Goal: Task Accomplishment & Management: Manage account settings

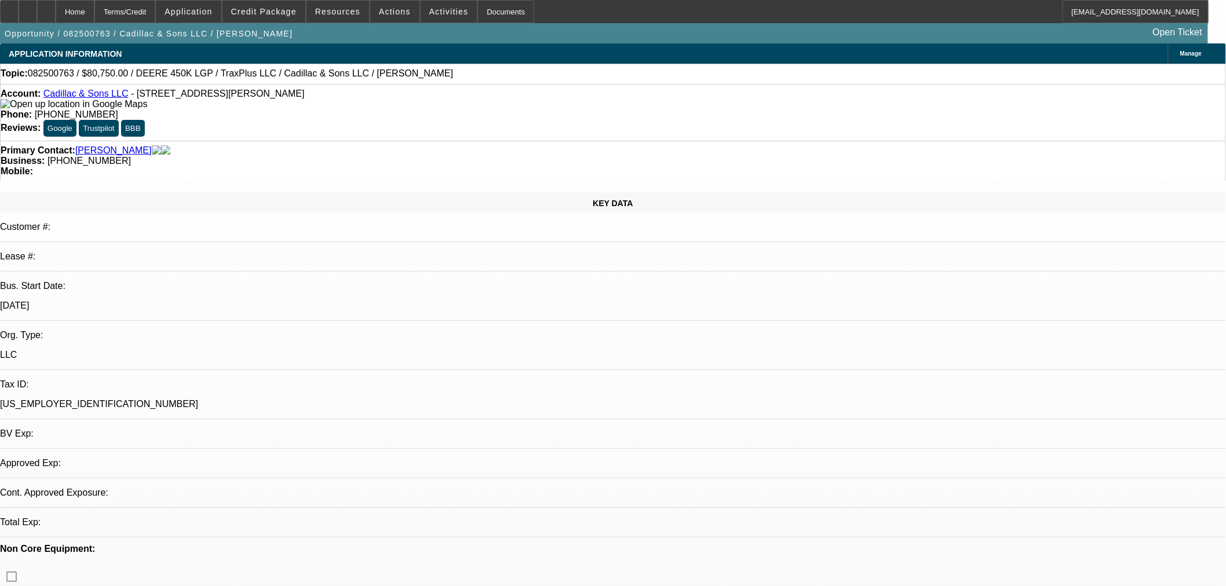
select select "0.15"
select select "2"
select select "0"
select select "6"
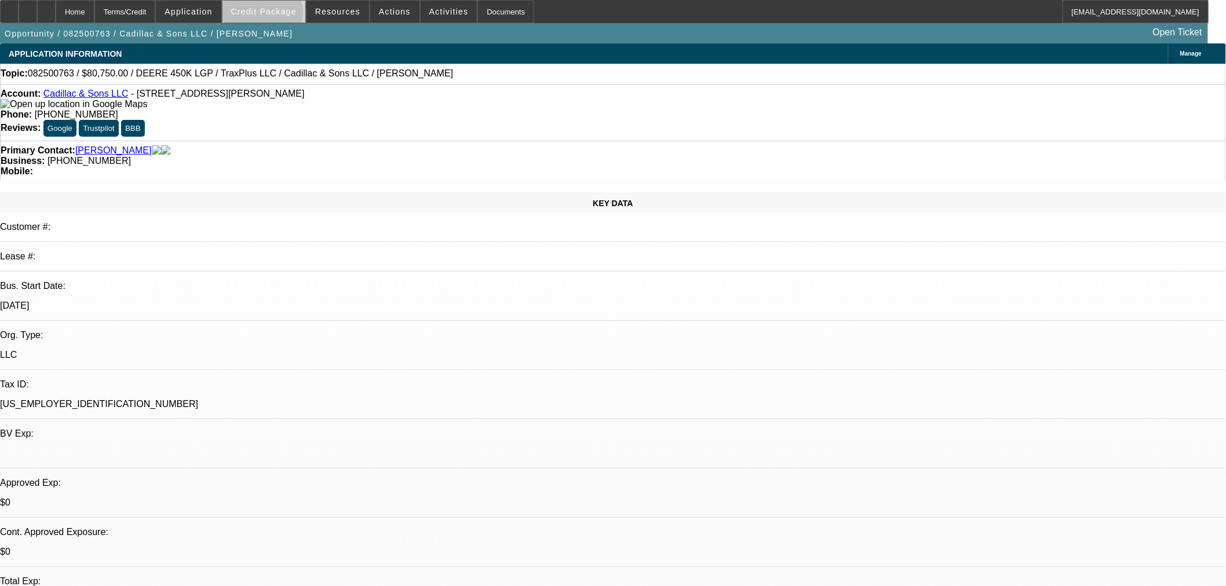
click at [281, 14] on span "Credit Package" at bounding box center [263, 11] width 65 height 9
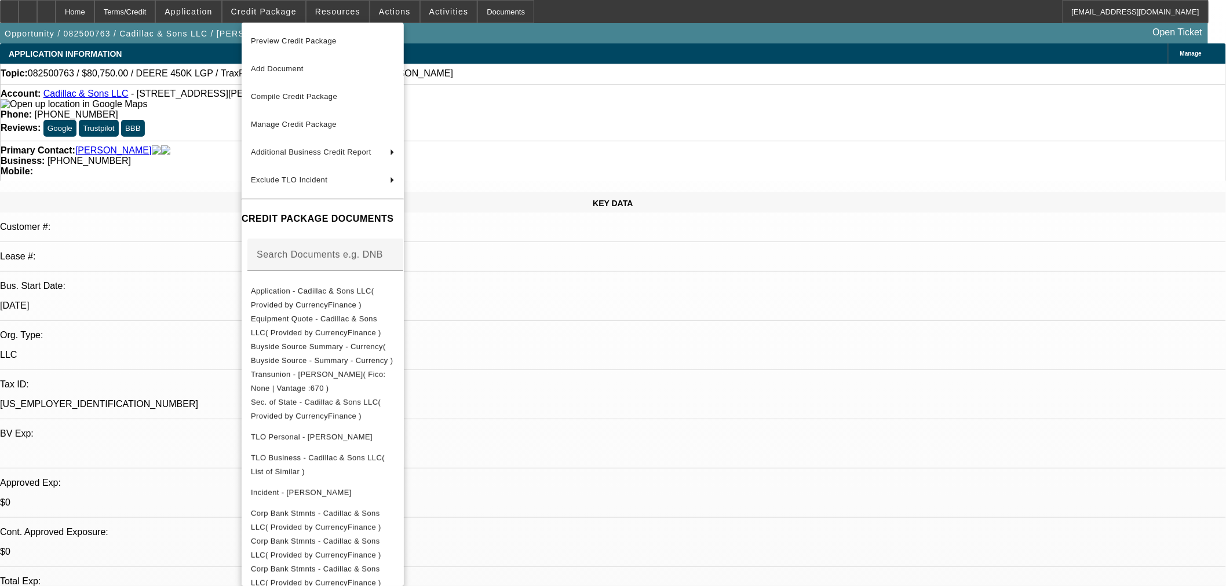
drag, startPoint x: 317, startPoint y: 127, endPoint x: 383, endPoint y: 145, distance: 68.3
click at [317, 127] on span "Manage Credit Package" at bounding box center [294, 124] width 86 height 9
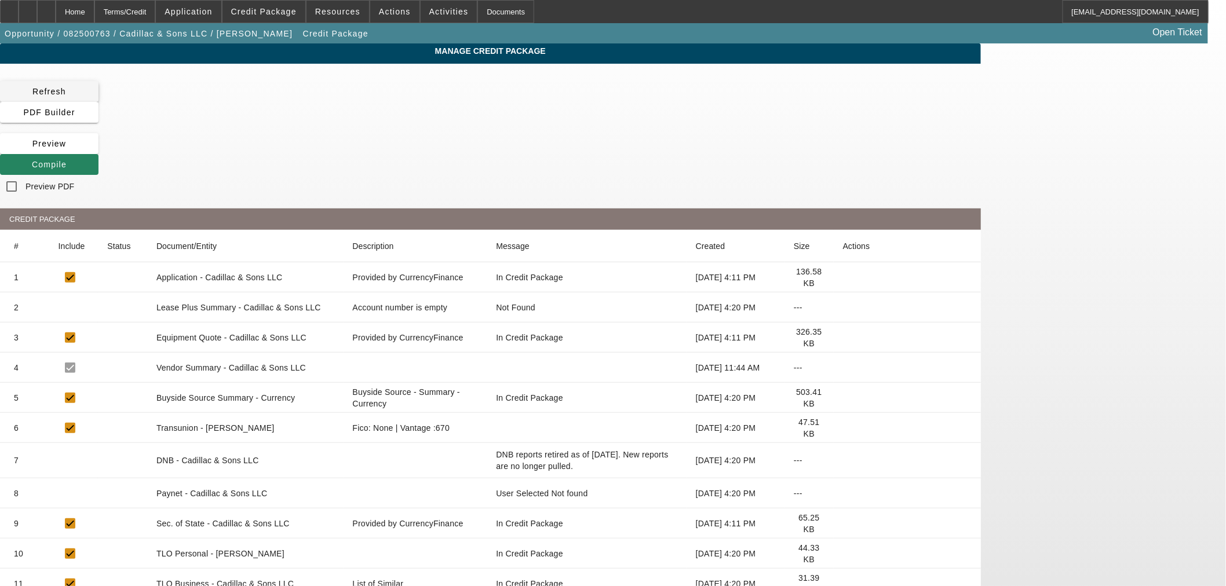
click at [32, 89] on icon at bounding box center [32, 91] width 0 height 9
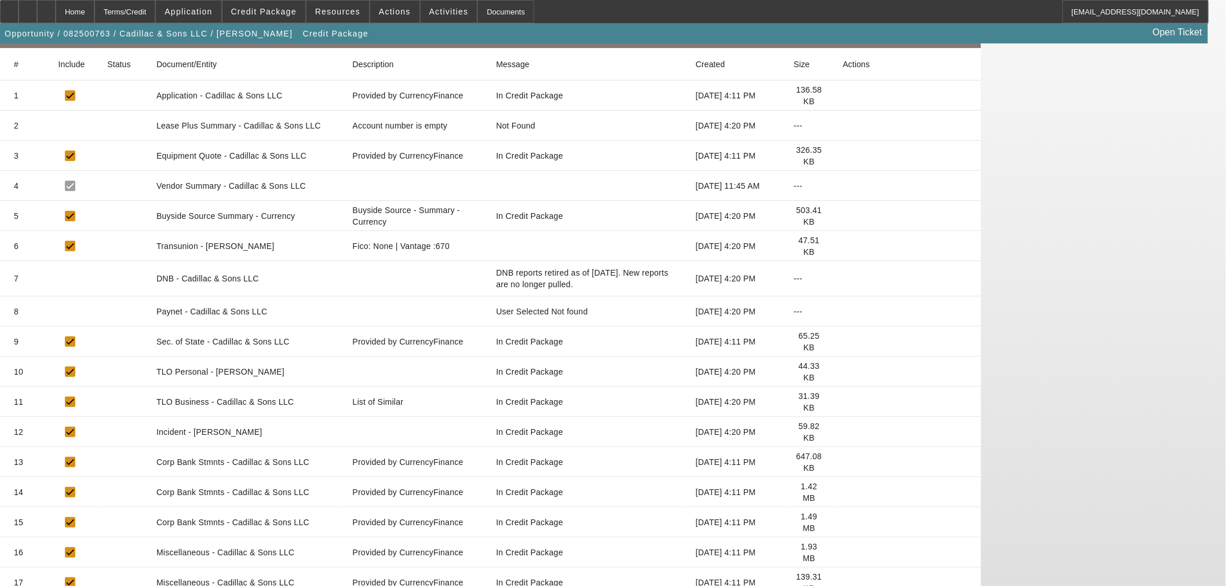
scroll to position [189, 0]
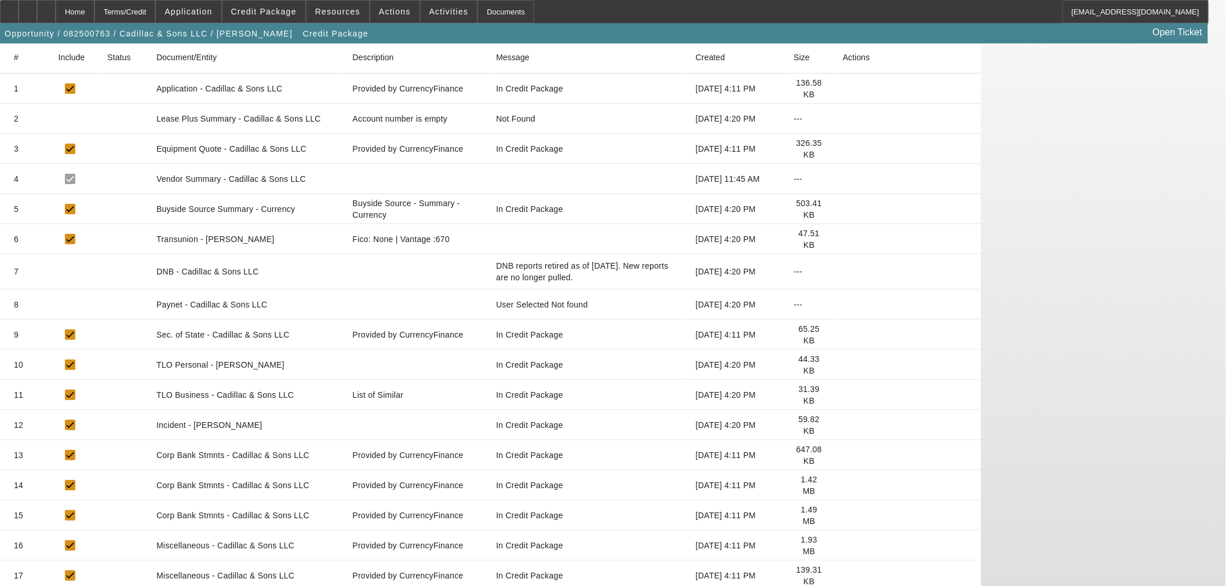
click at [843, 455] on icon at bounding box center [843, 455] width 0 height 0
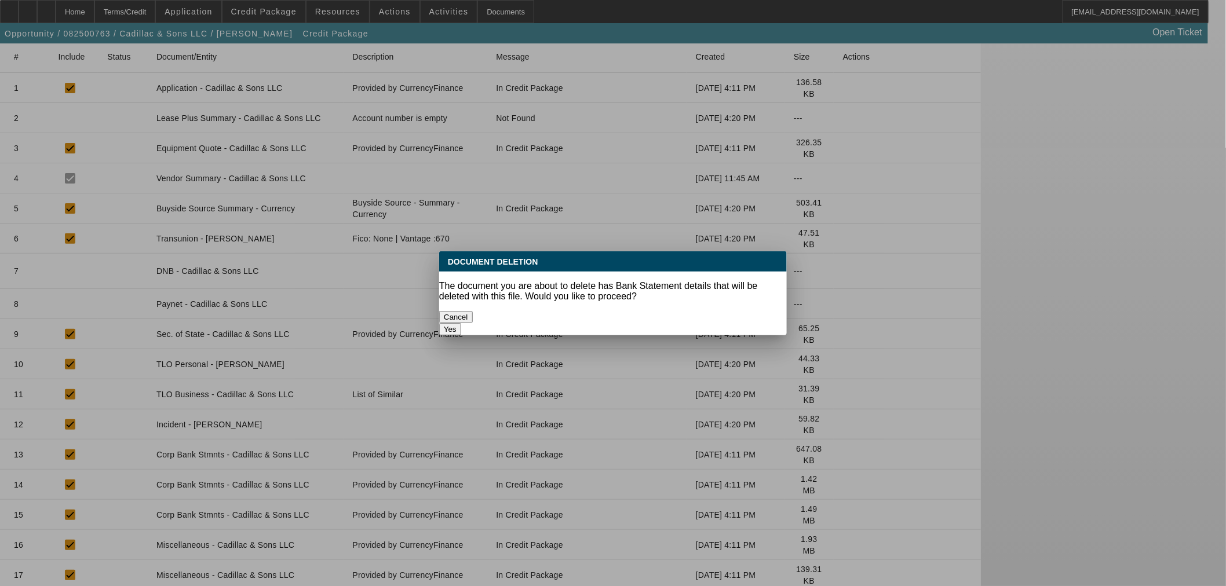
click at [461, 323] on button "Yes" at bounding box center [450, 329] width 22 height 12
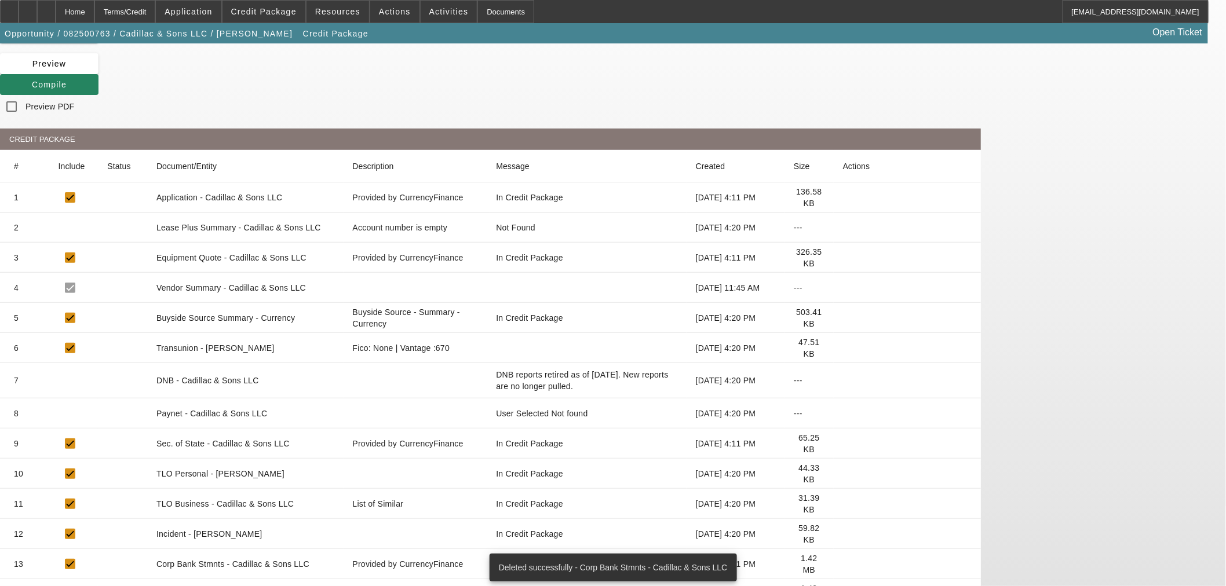
scroll to position [159, 0]
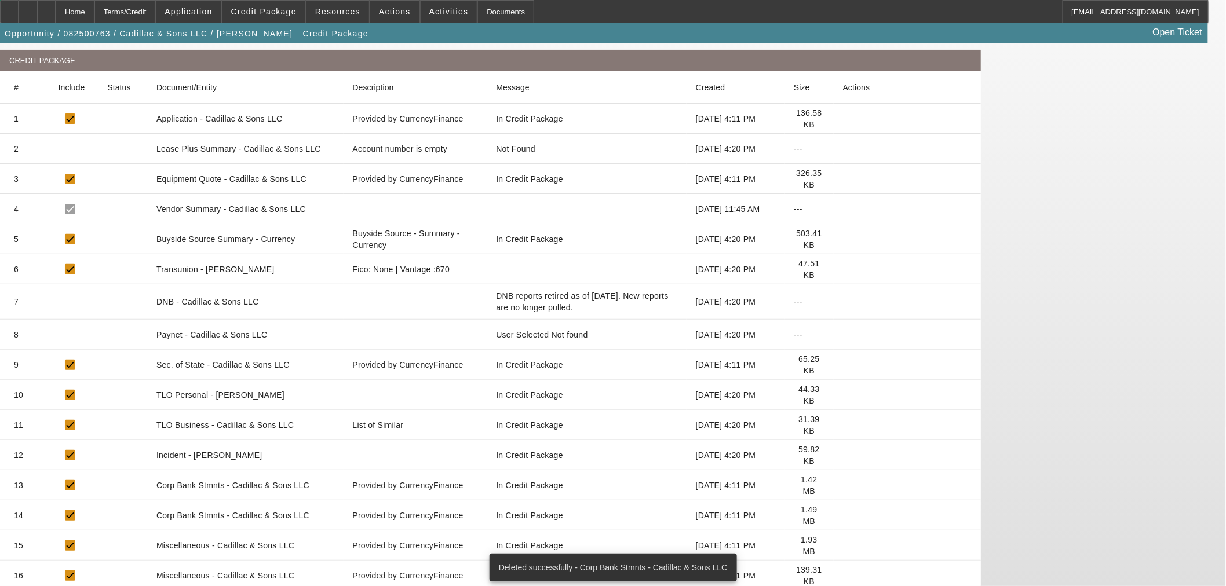
click at [843, 486] on icon at bounding box center [843, 486] width 0 height 0
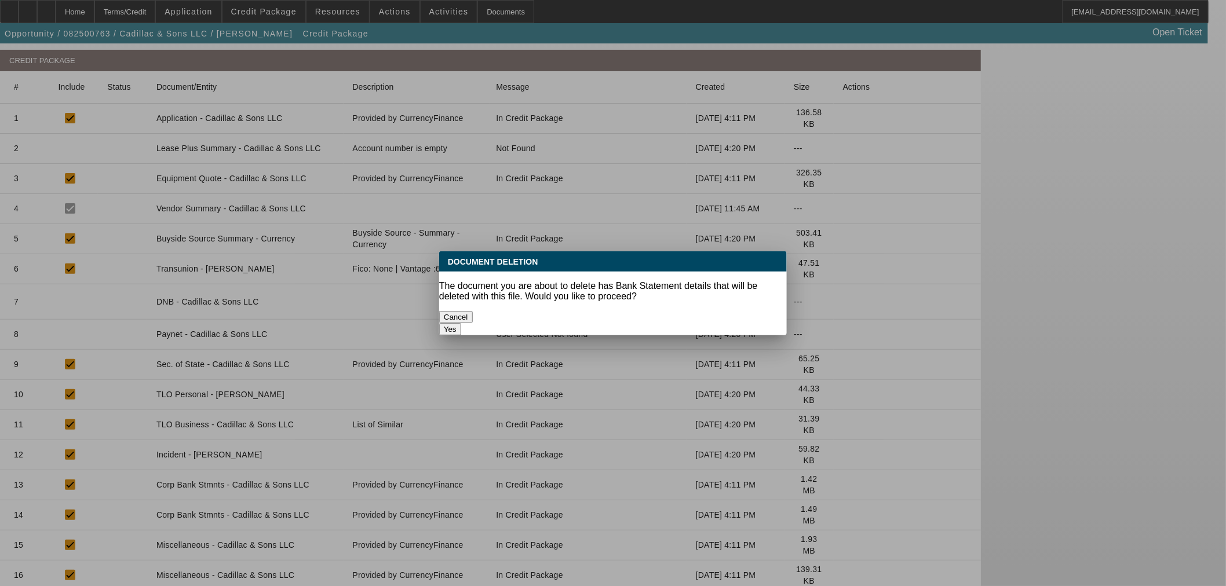
click at [461, 323] on button "Yes" at bounding box center [450, 329] width 22 height 12
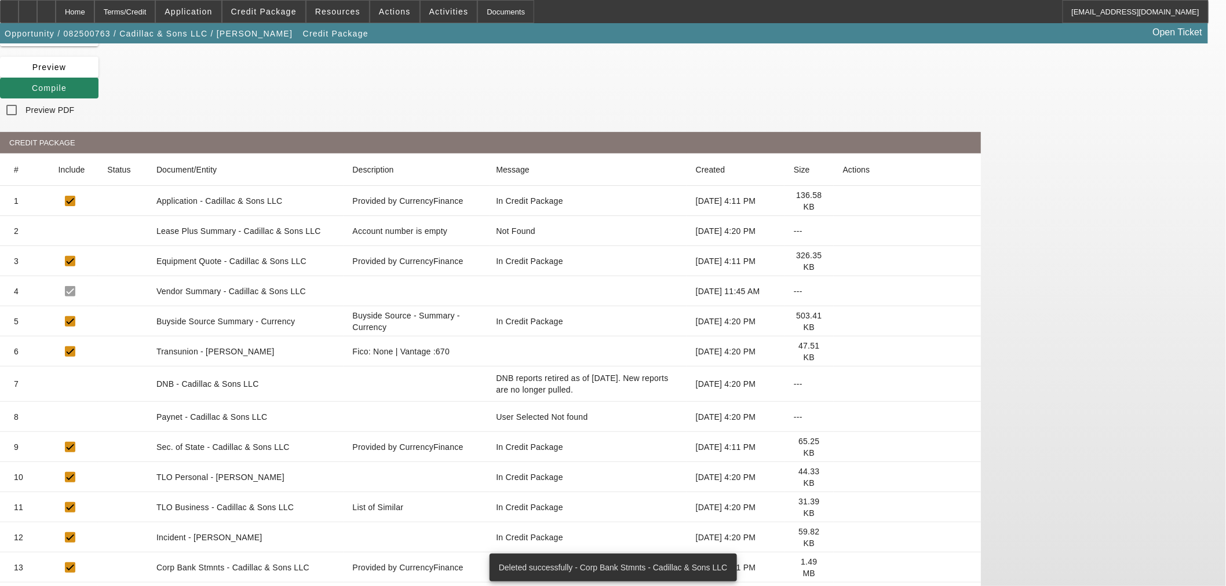
scroll to position [129, 0]
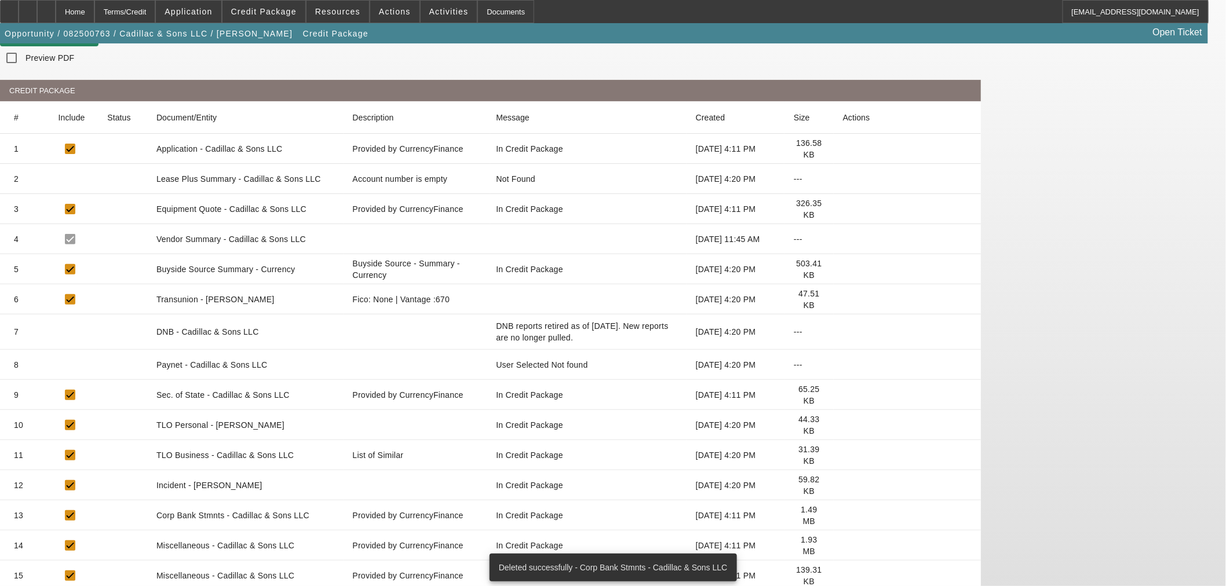
click at [843, 516] on icon at bounding box center [843, 516] width 0 height 0
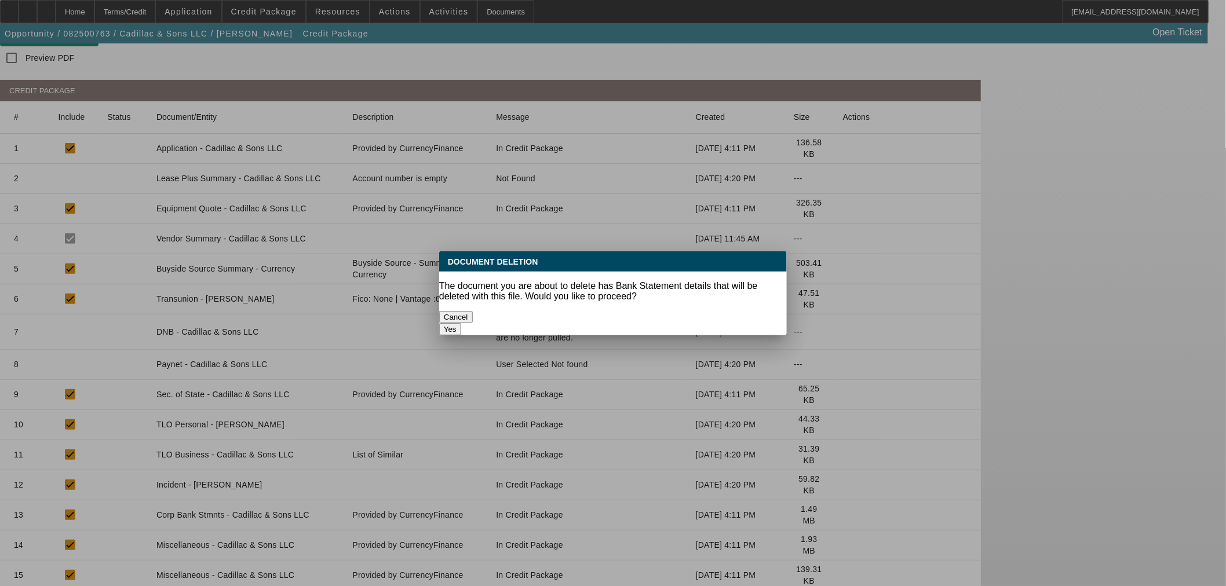
click at [461, 323] on button "Yes" at bounding box center [450, 329] width 22 height 12
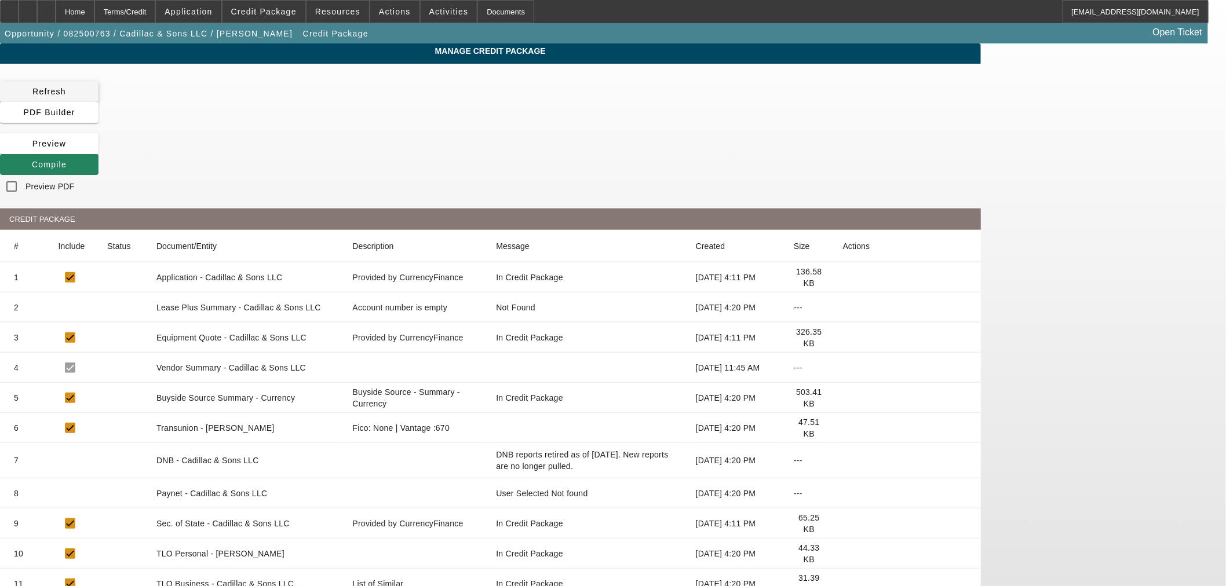
click at [66, 96] on span "Refresh" at bounding box center [49, 91] width 34 height 9
click at [94, 14] on div "Home" at bounding box center [75, 11] width 39 height 23
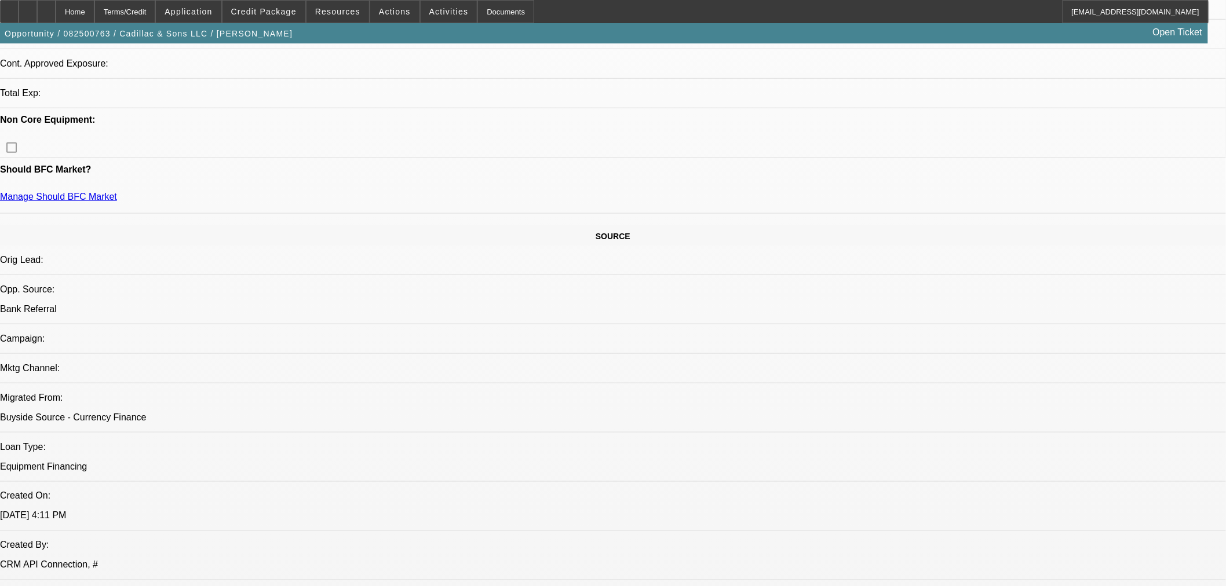
select select "0.15"
select select "2"
select select "0"
select select "6"
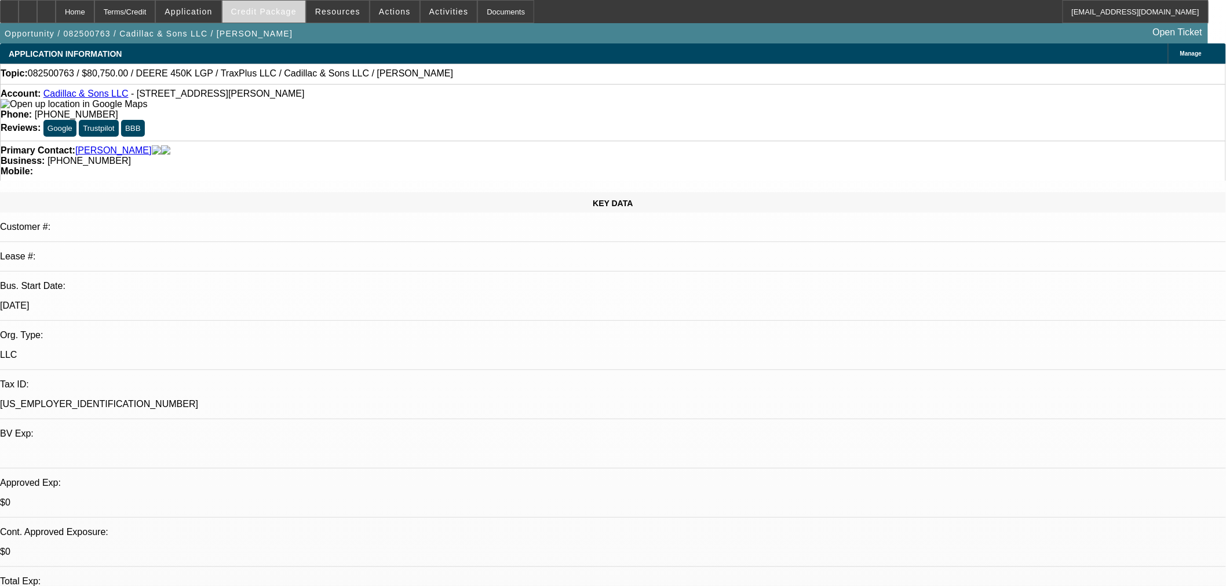
click at [278, 8] on span "Credit Package" at bounding box center [263, 11] width 65 height 9
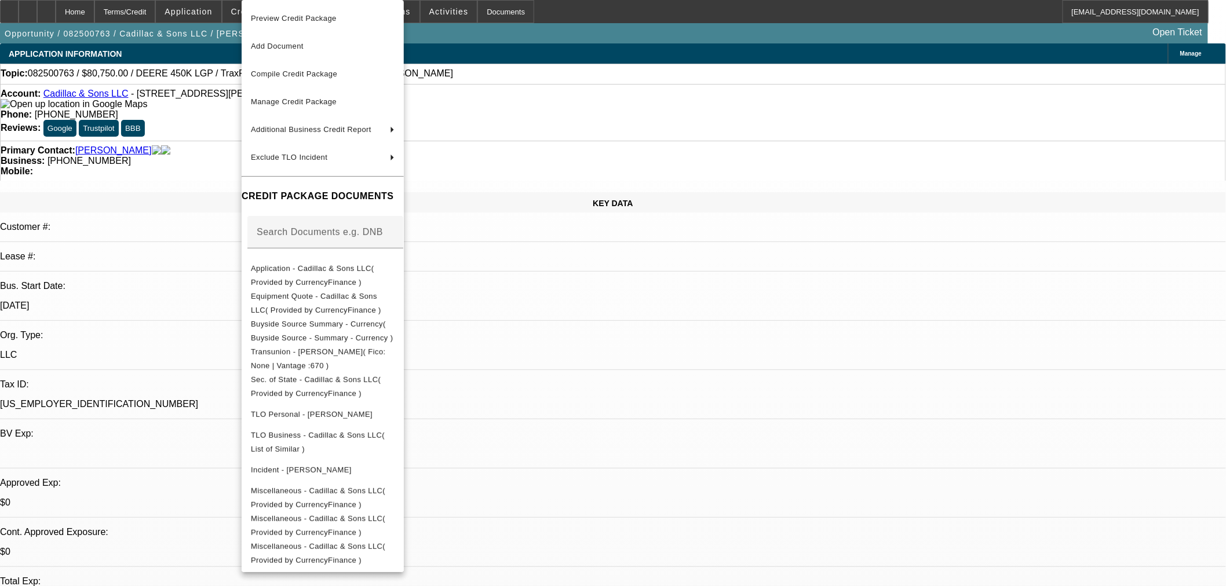
drag, startPoint x: 291, startPoint y: 77, endPoint x: 439, endPoint y: 154, distance: 166.9
click at [291, 77] on span "Compile Credit Package" at bounding box center [294, 74] width 86 height 9
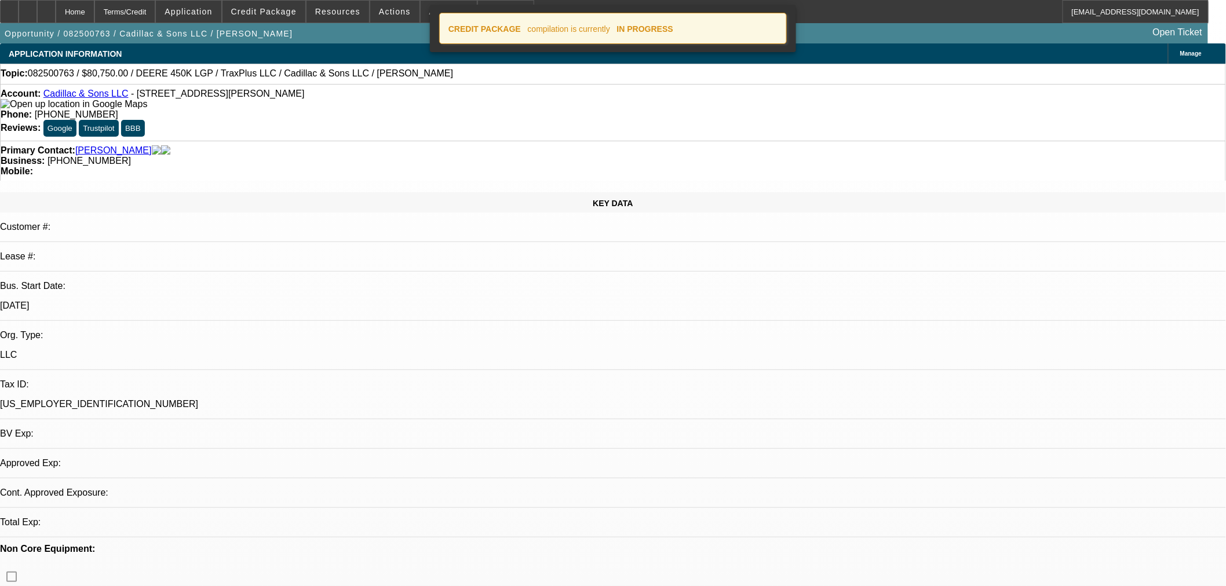
select select "0.15"
select select "2"
select select "0"
select select "6"
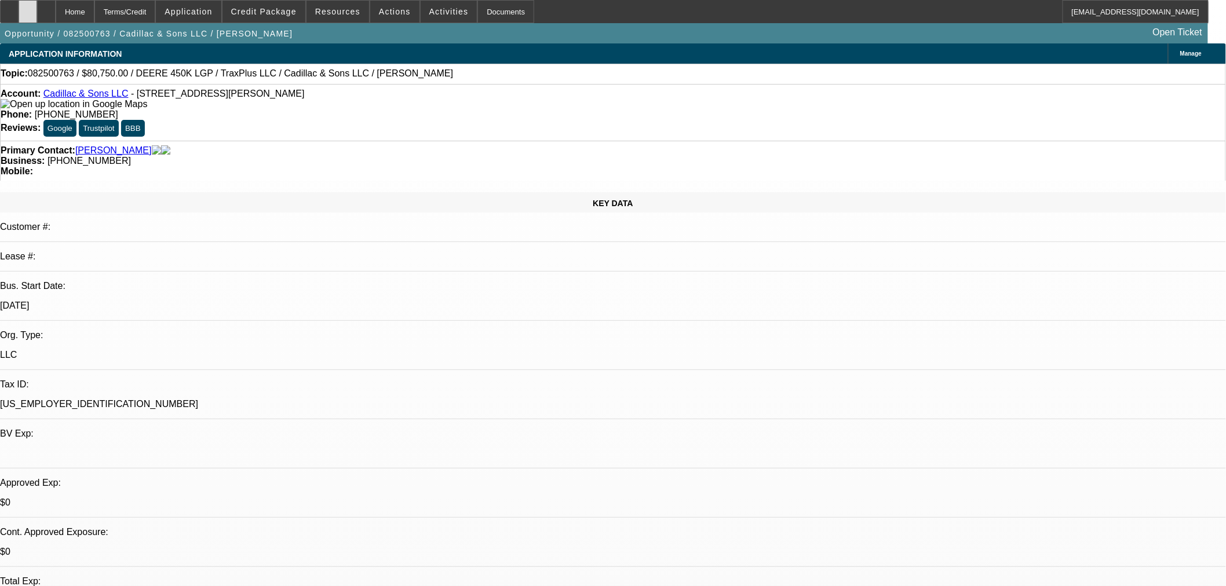
click at [37, 12] on div at bounding box center [28, 11] width 19 height 23
click at [275, 17] on span at bounding box center [263, 12] width 83 height 28
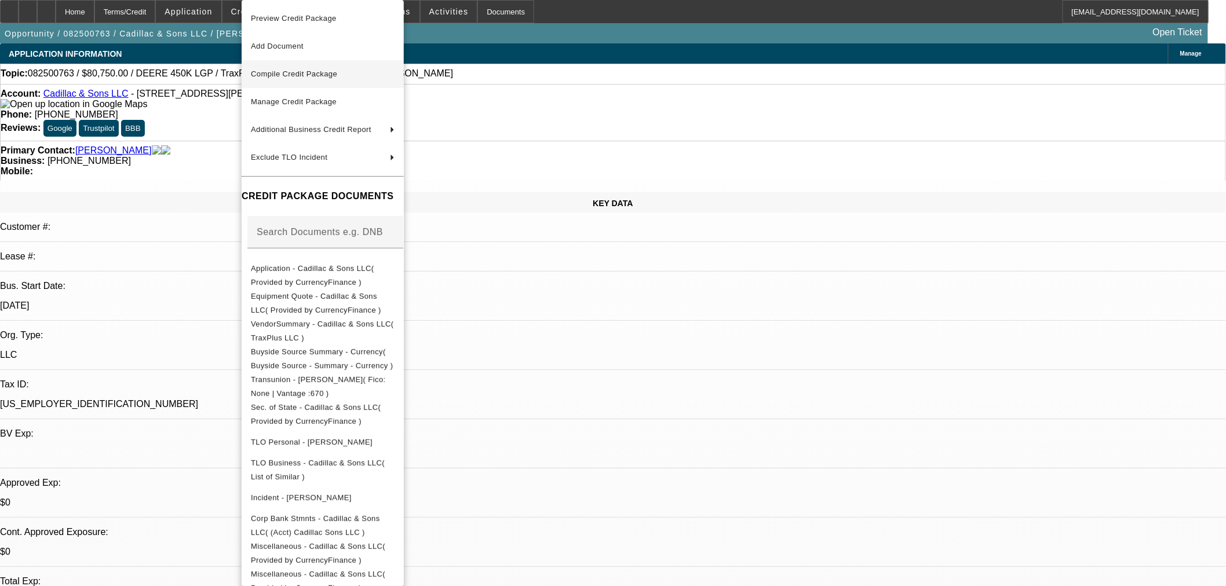
click at [284, 74] on span "Compile Credit Package" at bounding box center [294, 74] width 86 height 9
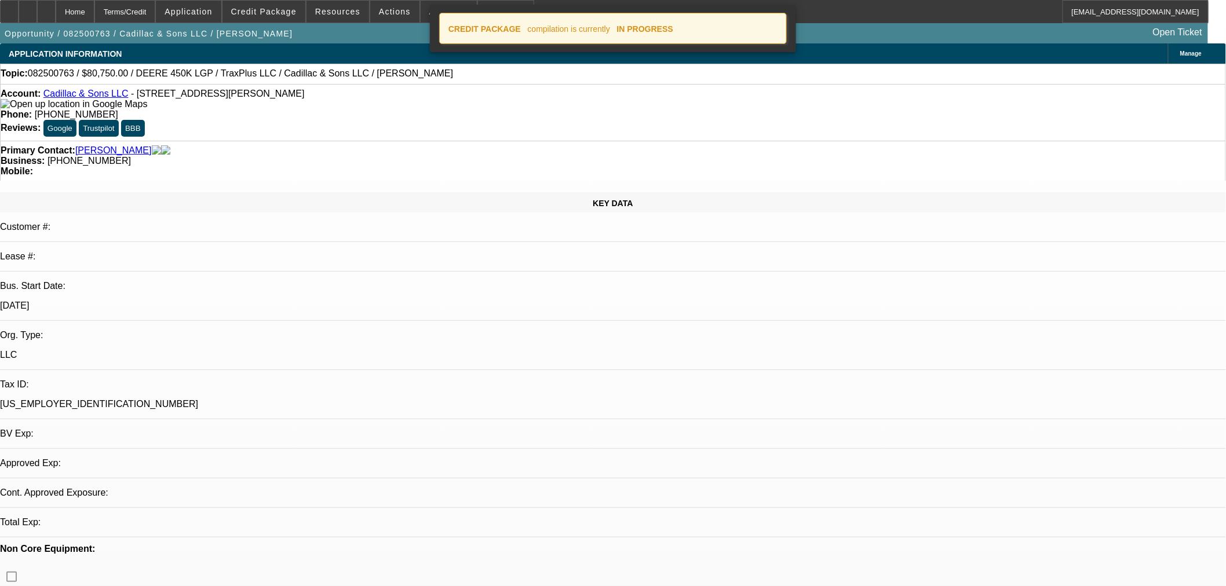
select select "0.15"
select select "2"
select select "0"
select select "6"
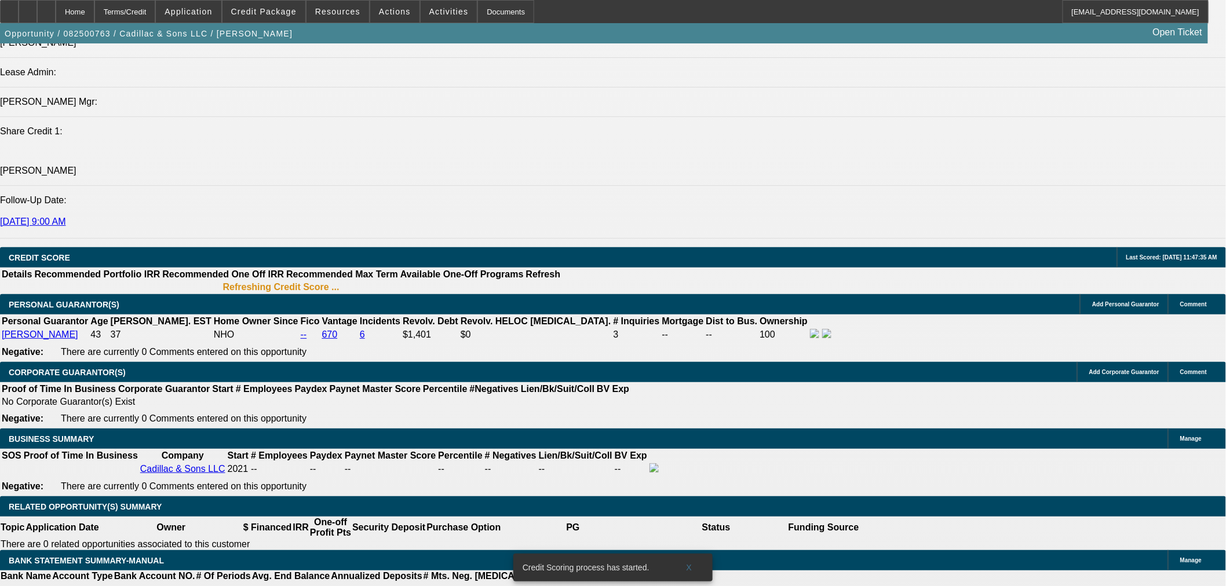
scroll to position [1525, 0]
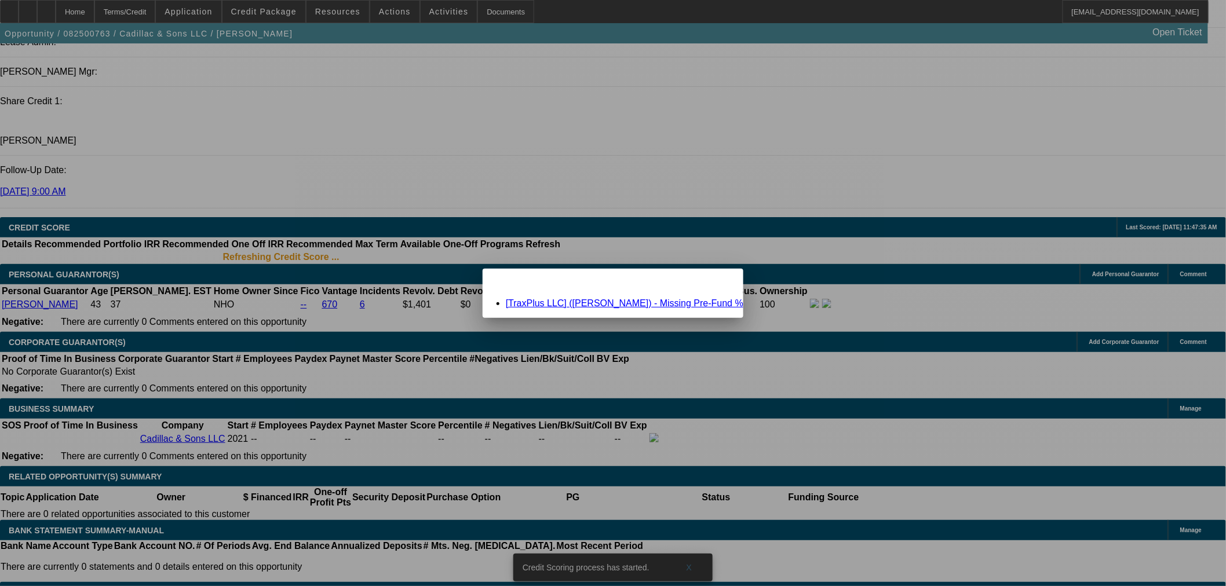
click at [604, 303] on link "[TraxPlus LLC] (Weems, Christopher) - Missing Pre-Fund %" at bounding box center [625, 303] width 238 height 10
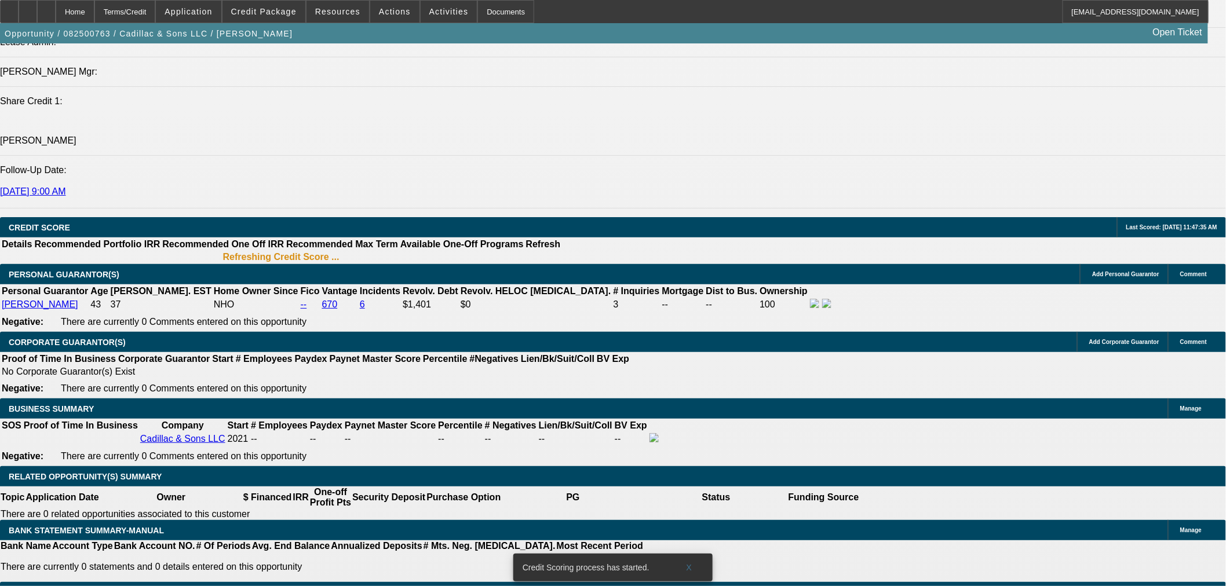
scroll to position [1525, 0]
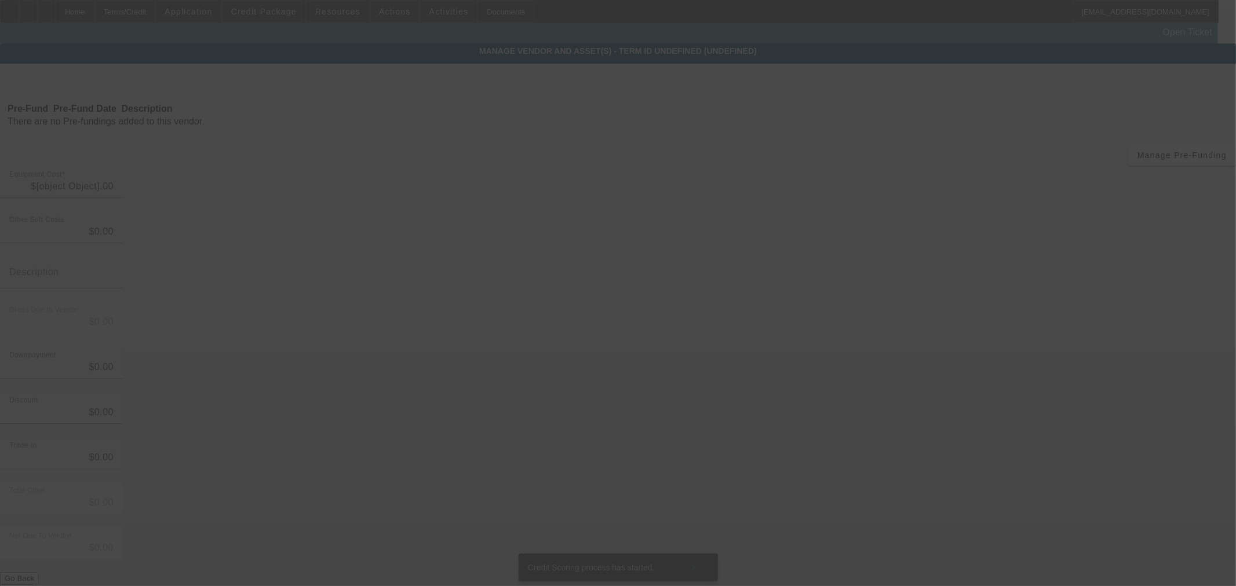
type input "$95,000.00"
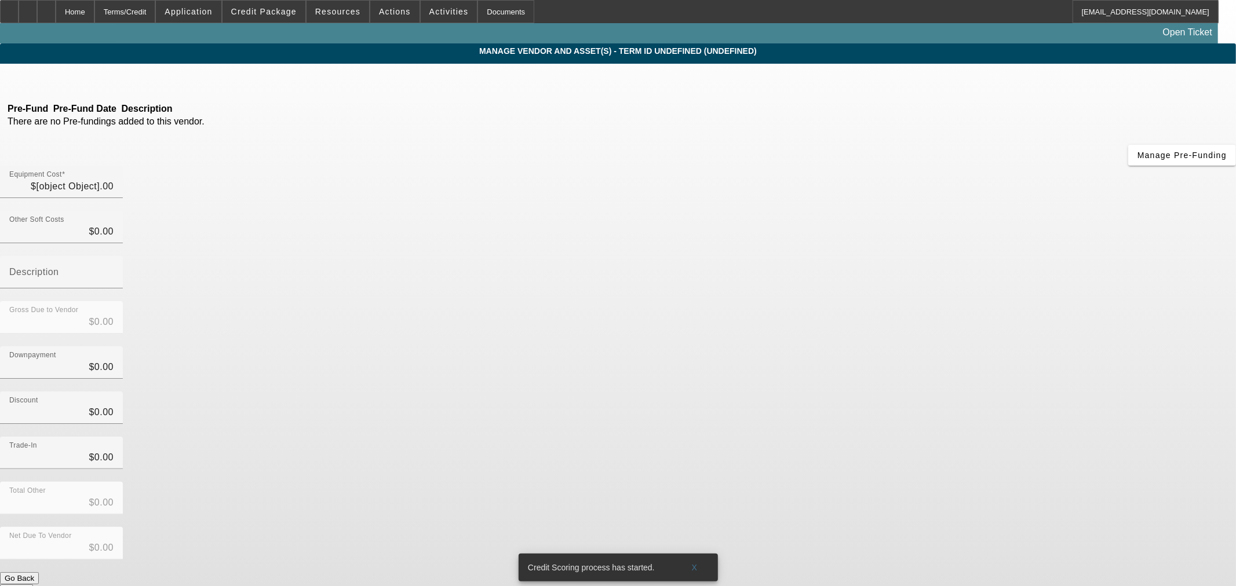
type input "$95,000.00"
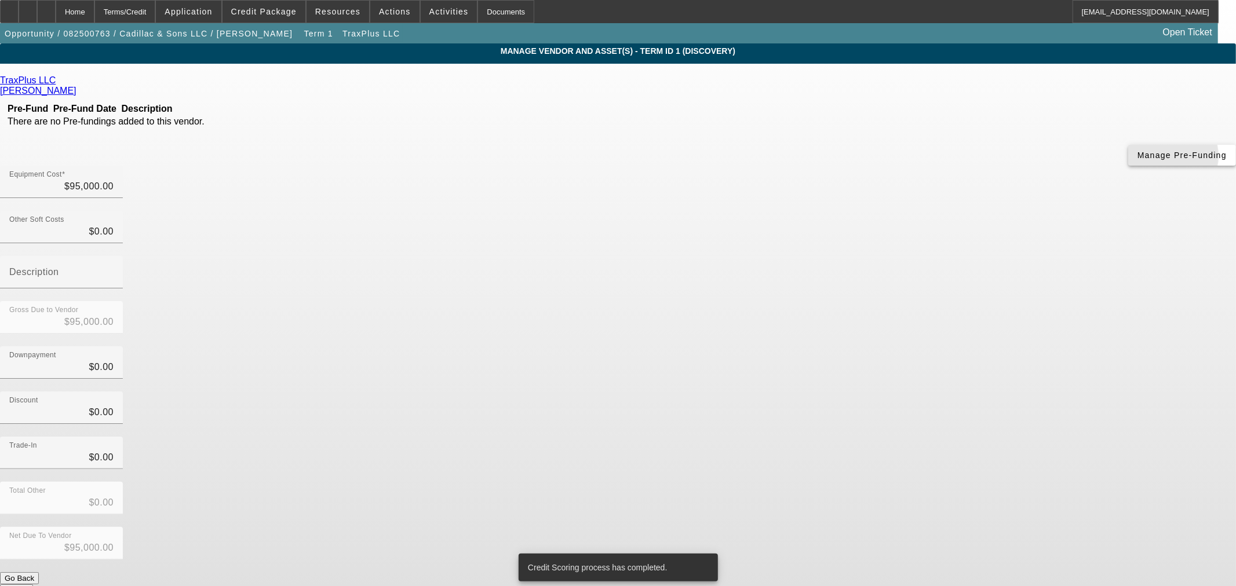
click at [1137, 160] on span "Manage Pre-Funding" at bounding box center [1181, 155] width 89 height 9
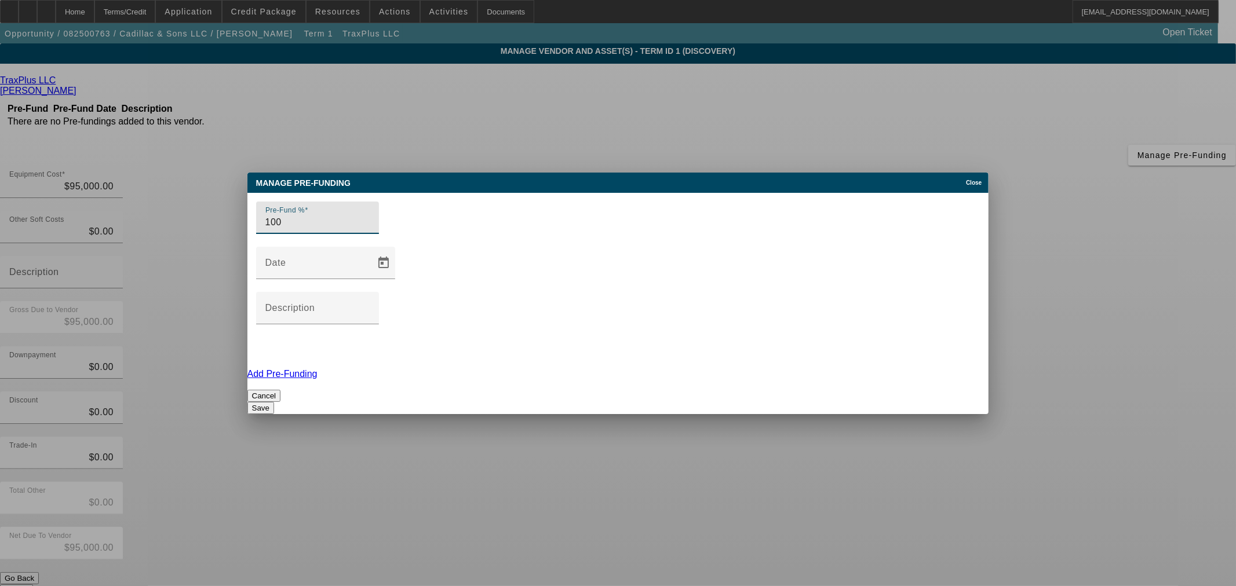
type input "100"
click at [274, 402] on button "Save" at bounding box center [260, 408] width 27 height 12
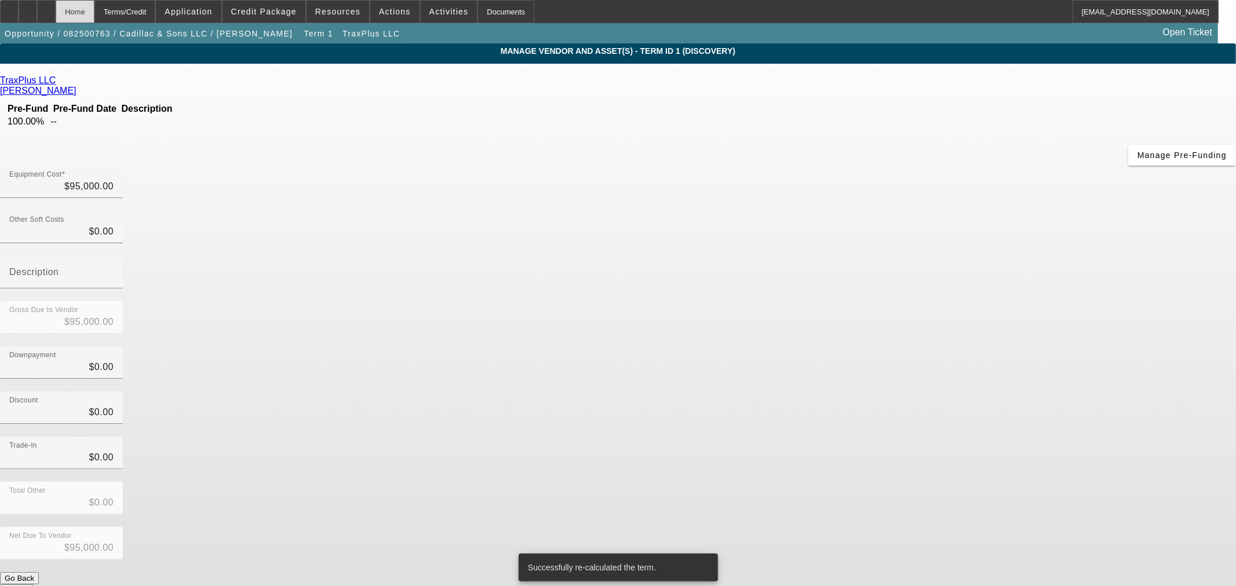
click at [94, 16] on div "Home" at bounding box center [75, 11] width 39 height 23
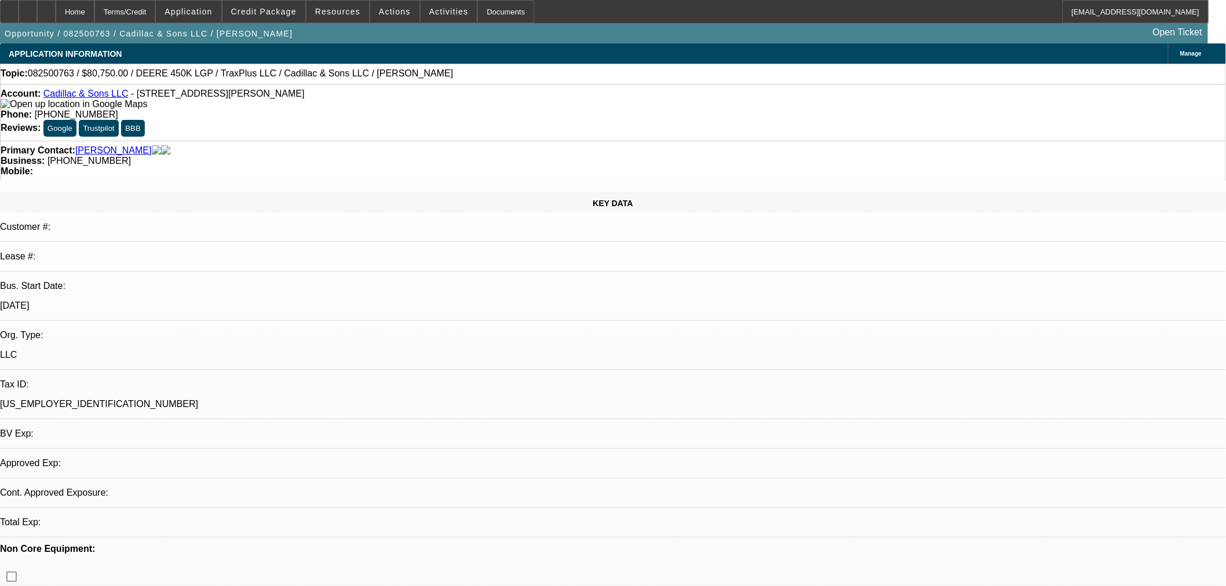
select select "0.15"
select select "2"
select select "0"
select select "6"
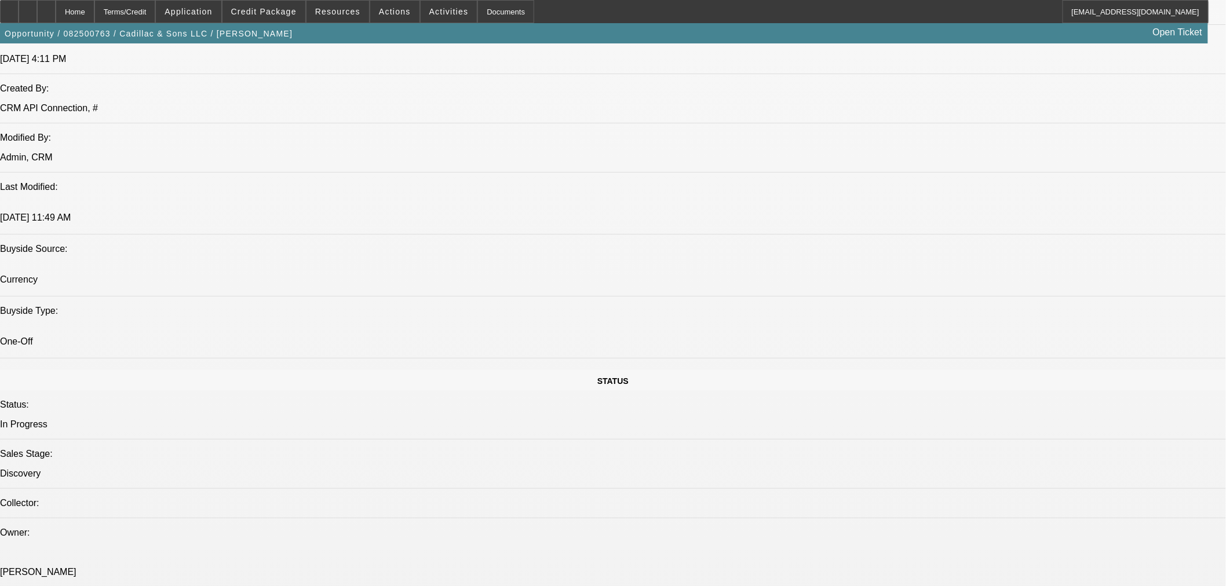
scroll to position [1073, 0]
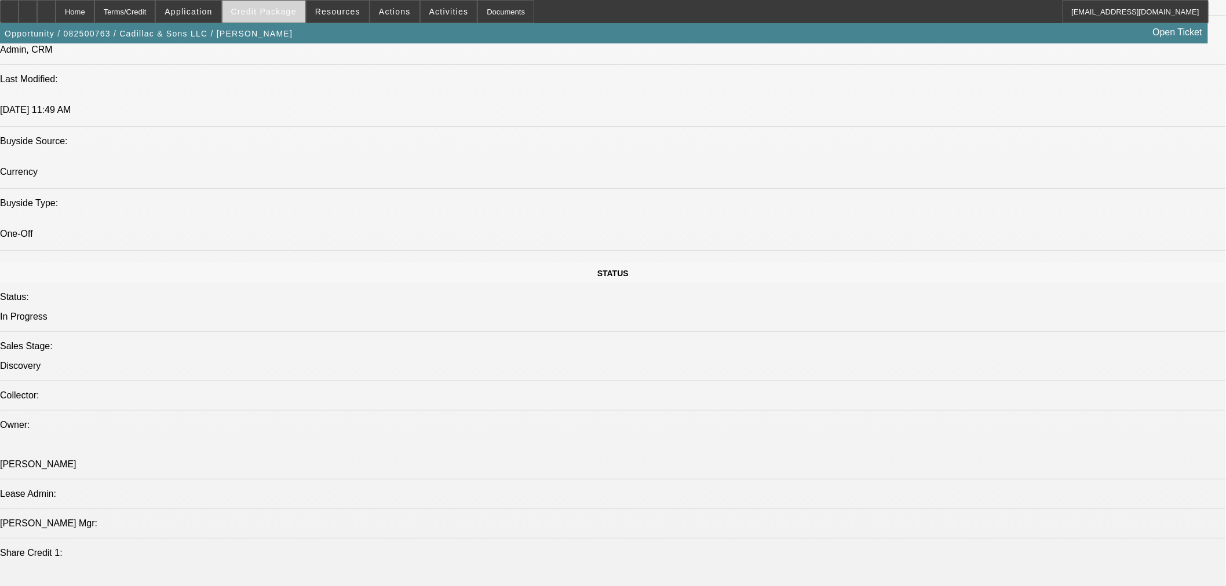
click at [286, 12] on span "Credit Package" at bounding box center [263, 11] width 65 height 9
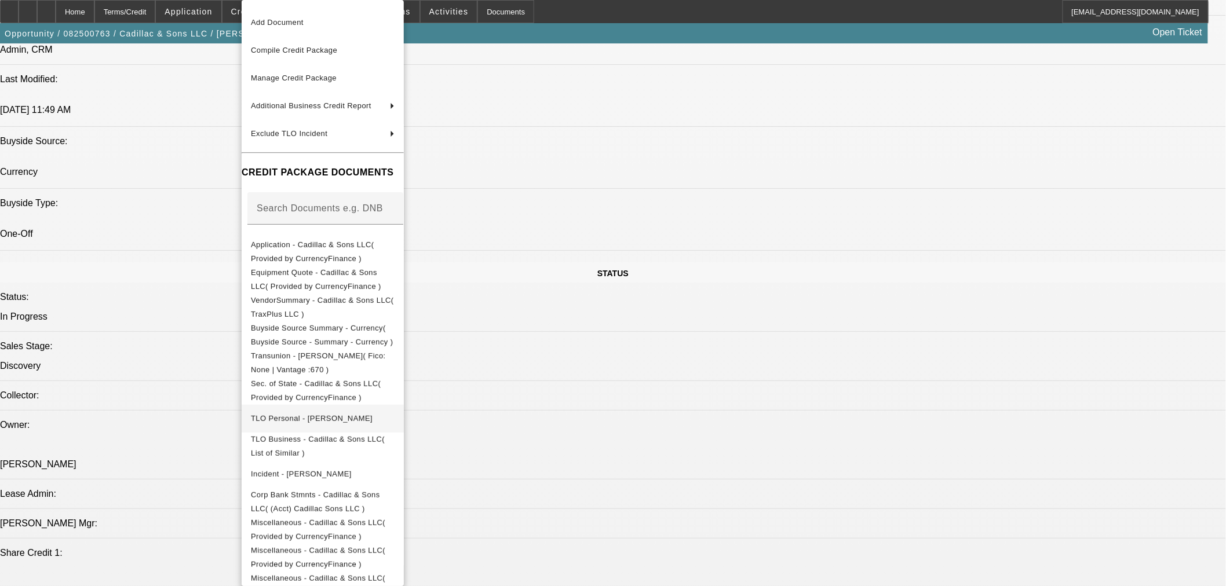
scroll to position [37, 0]
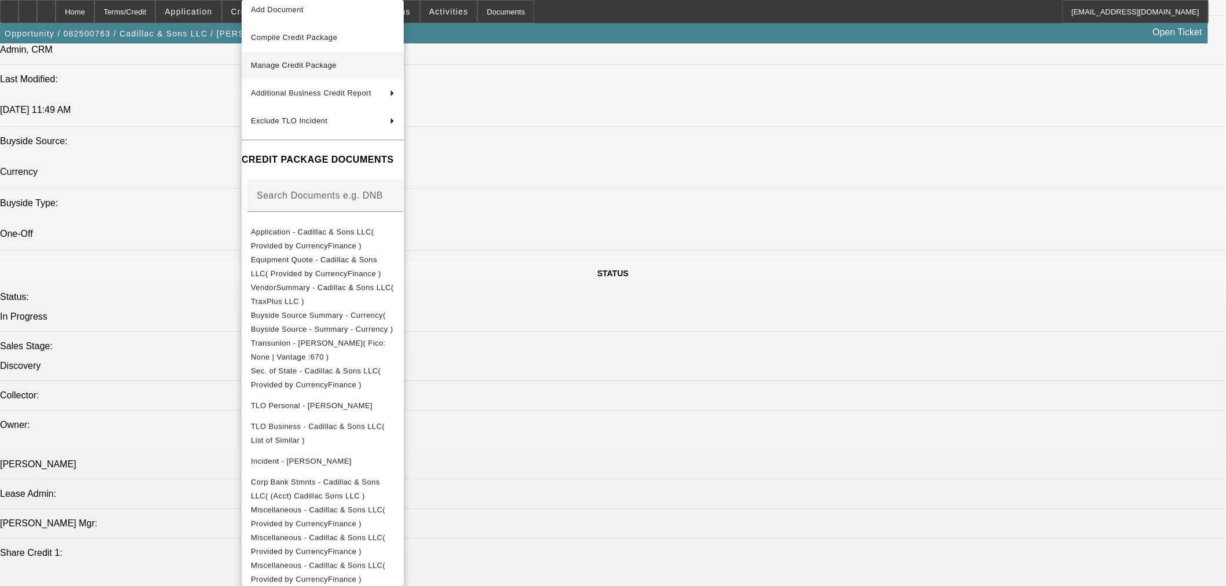
click at [364, 71] on span "Manage Credit Package" at bounding box center [323, 66] width 144 height 14
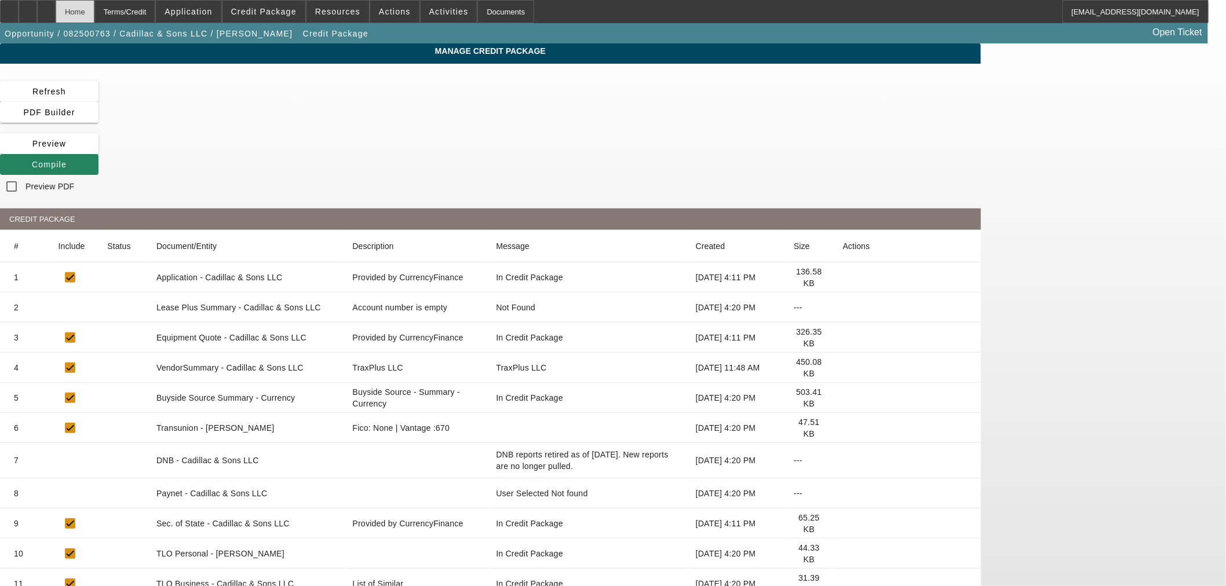
click at [94, 12] on div "Home" at bounding box center [75, 11] width 39 height 23
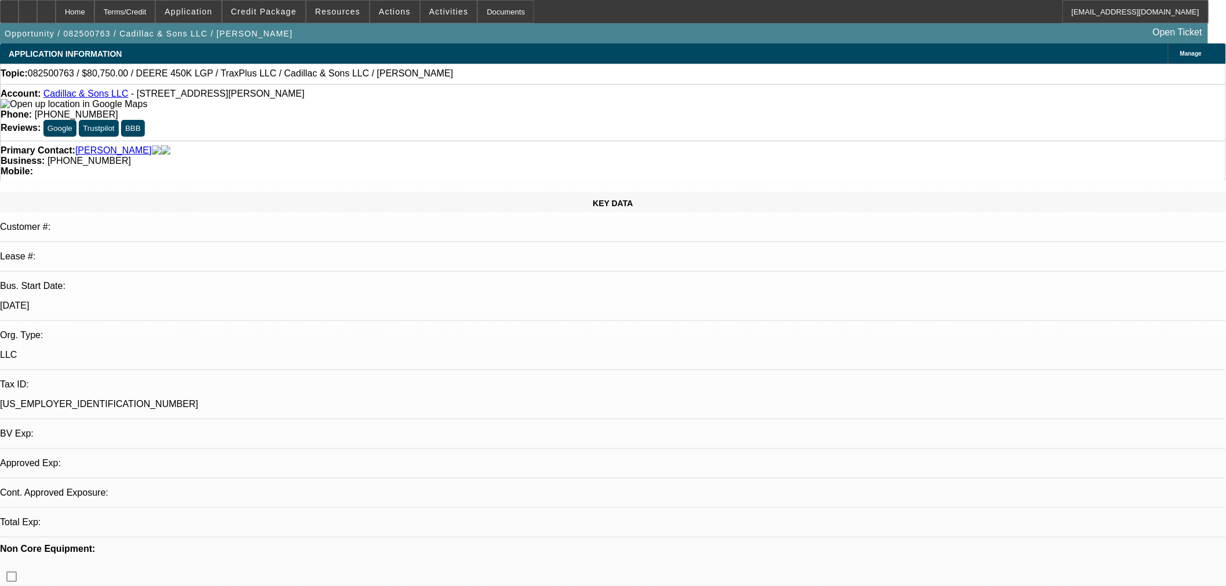
select select "0.15"
select select "2"
select select "0"
select select "6"
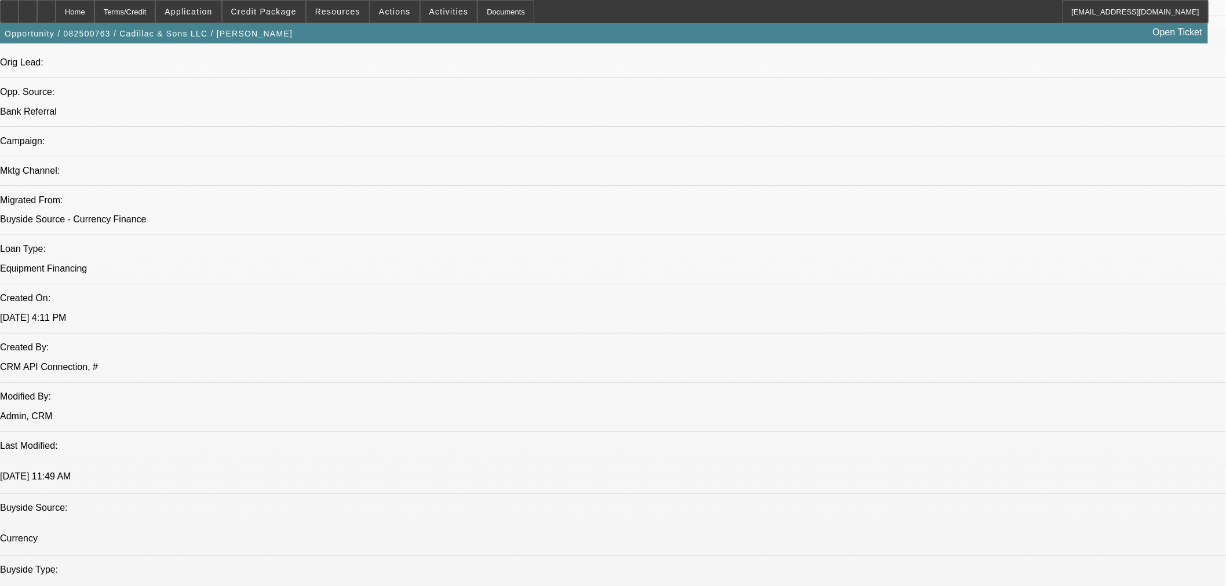
scroll to position [751, 0]
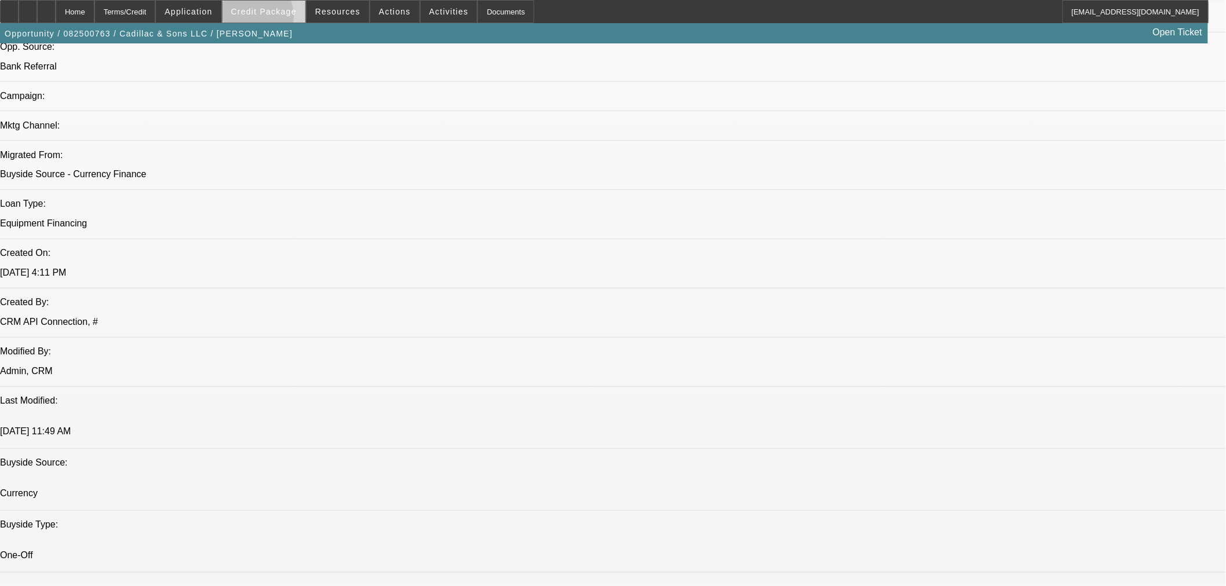
click at [264, 19] on span at bounding box center [263, 12] width 83 height 28
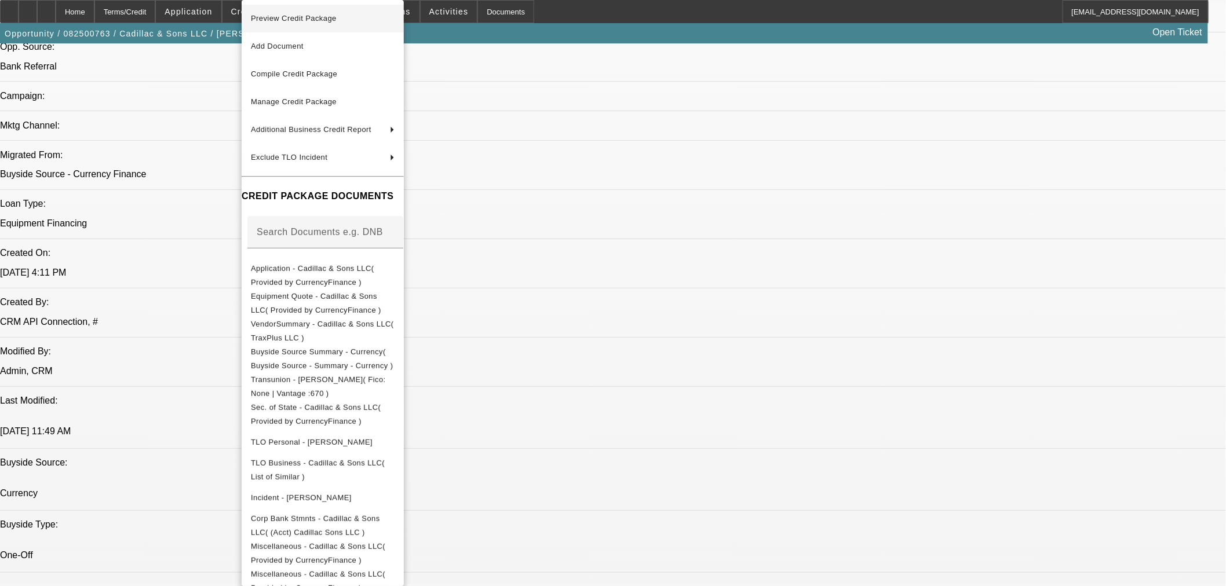
click at [297, 25] on button "Preview Credit Package" at bounding box center [323, 19] width 162 height 28
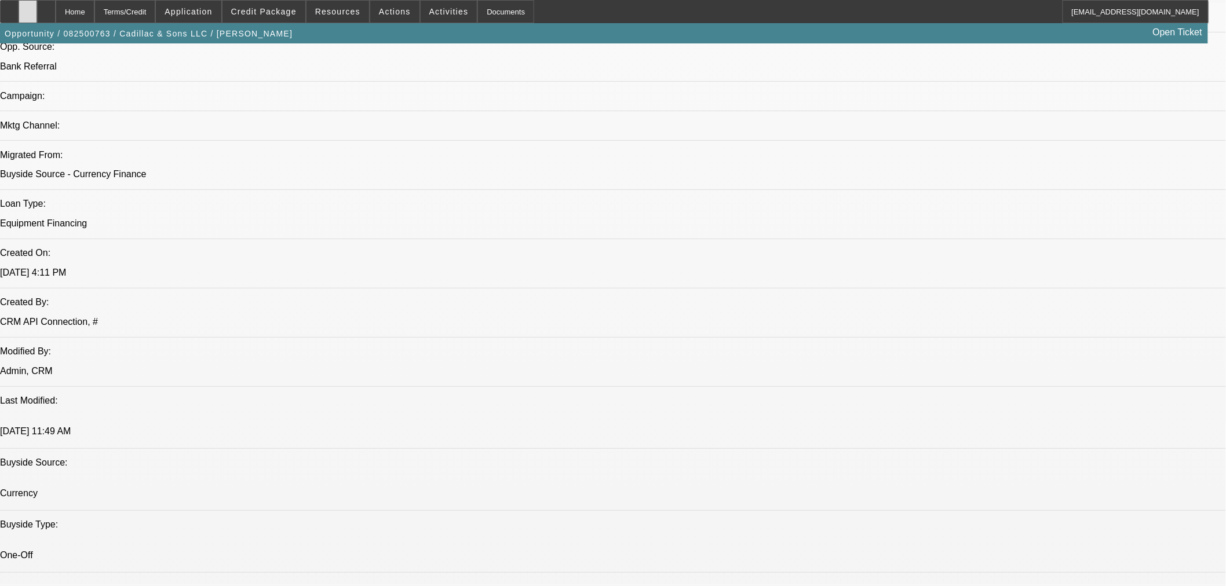
click at [37, 4] on div at bounding box center [28, 11] width 19 height 23
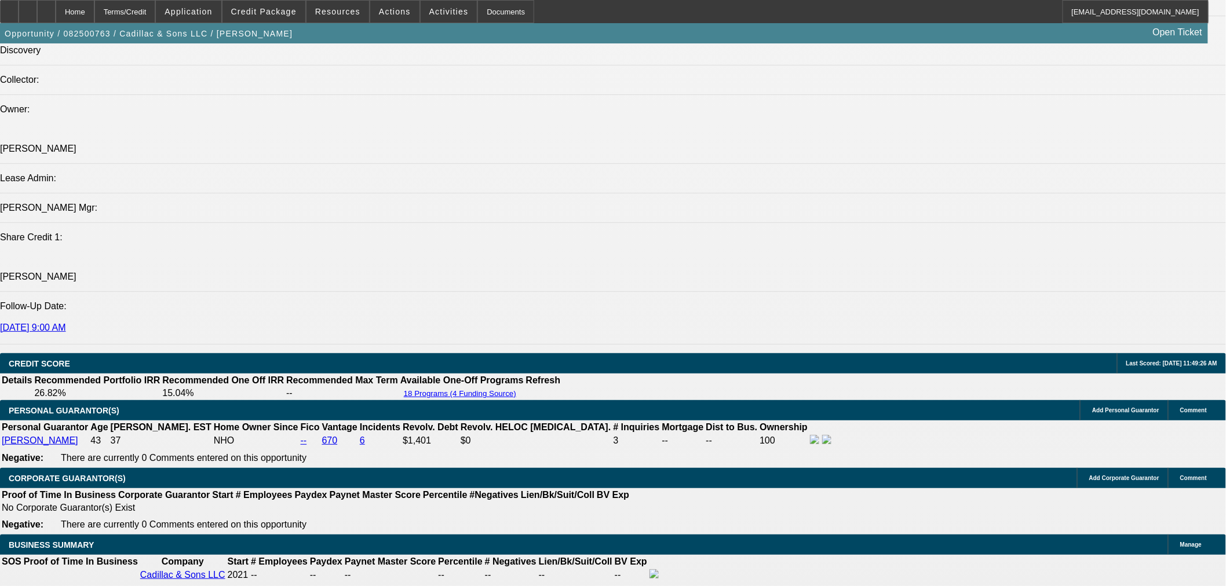
scroll to position [1395, 0]
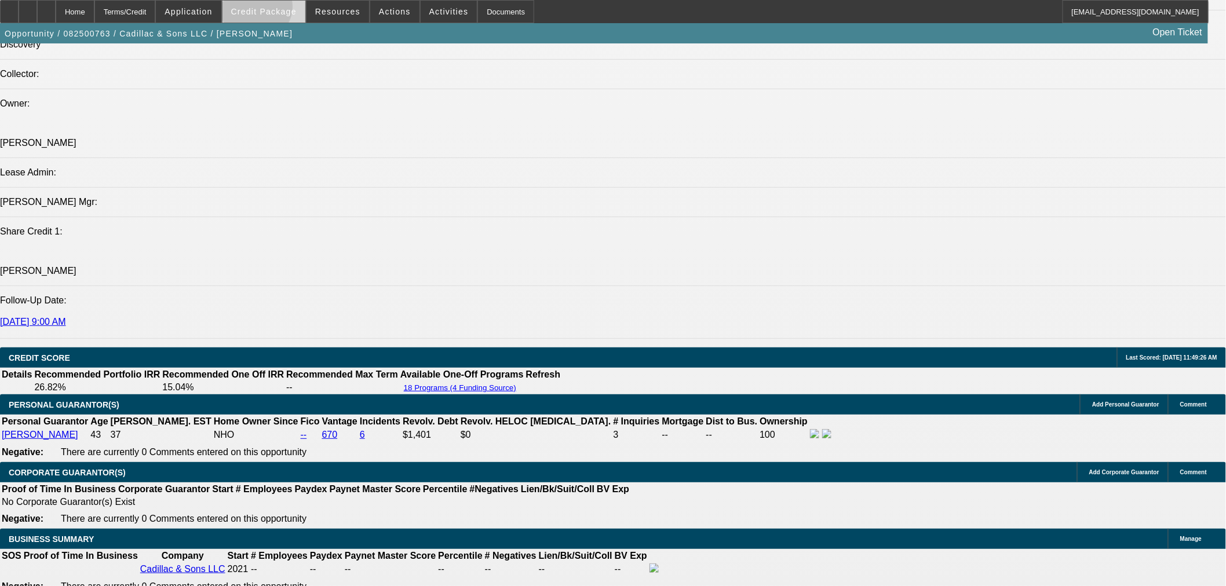
click at [275, 9] on span "Credit Package" at bounding box center [263, 11] width 65 height 9
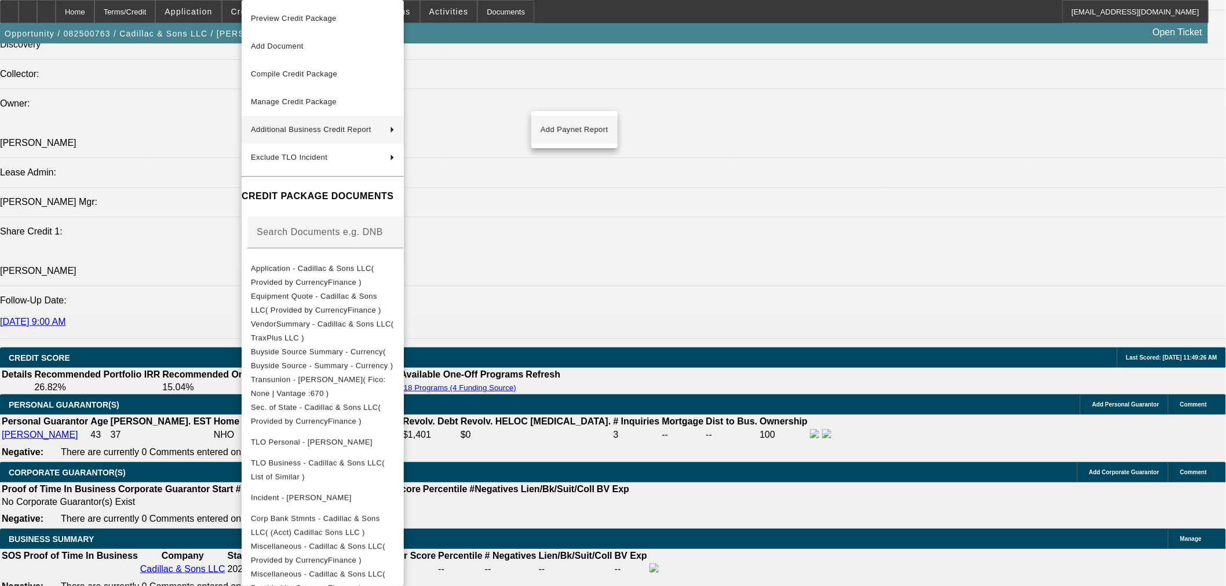
click at [559, 132] on span "Add Paynet Report" at bounding box center [575, 130] width 68 height 14
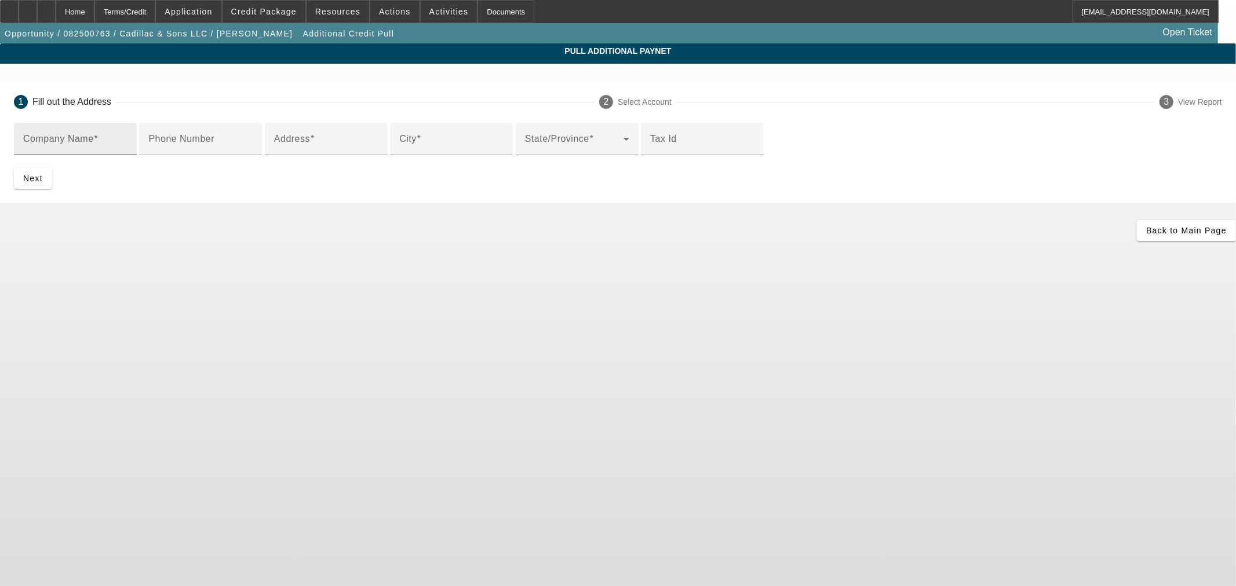
click at [127, 137] on input "Company Name" at bounding box center [75, 144] width 104 height 14
type input "TraxPlus LLC"
type input "9800 Highway 503"
type input "Hickory"
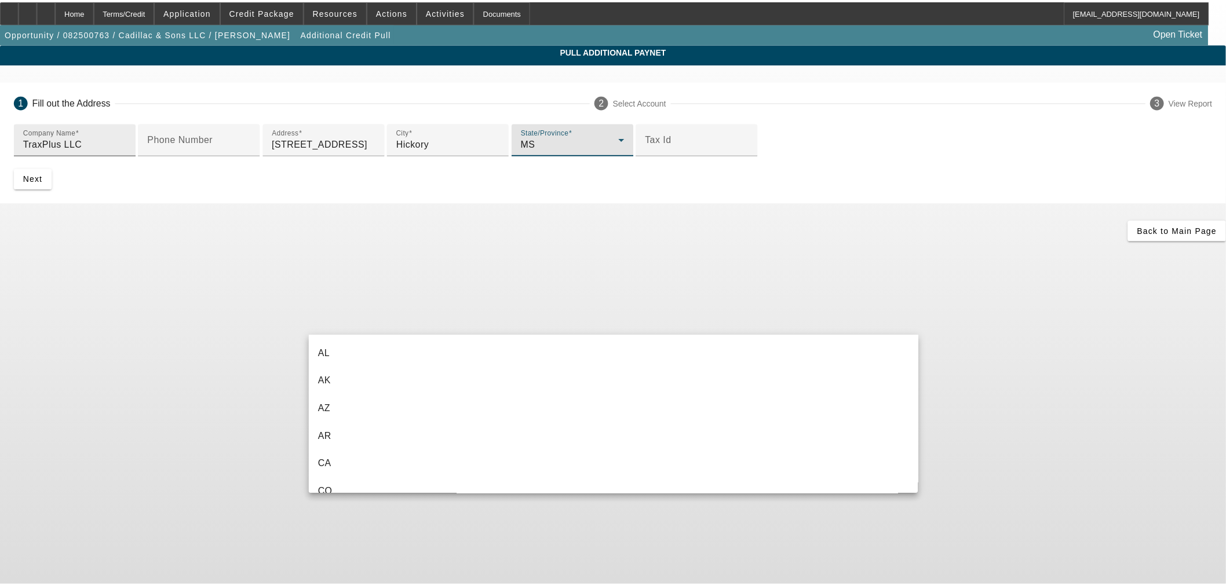
scroll to position [541, 0]
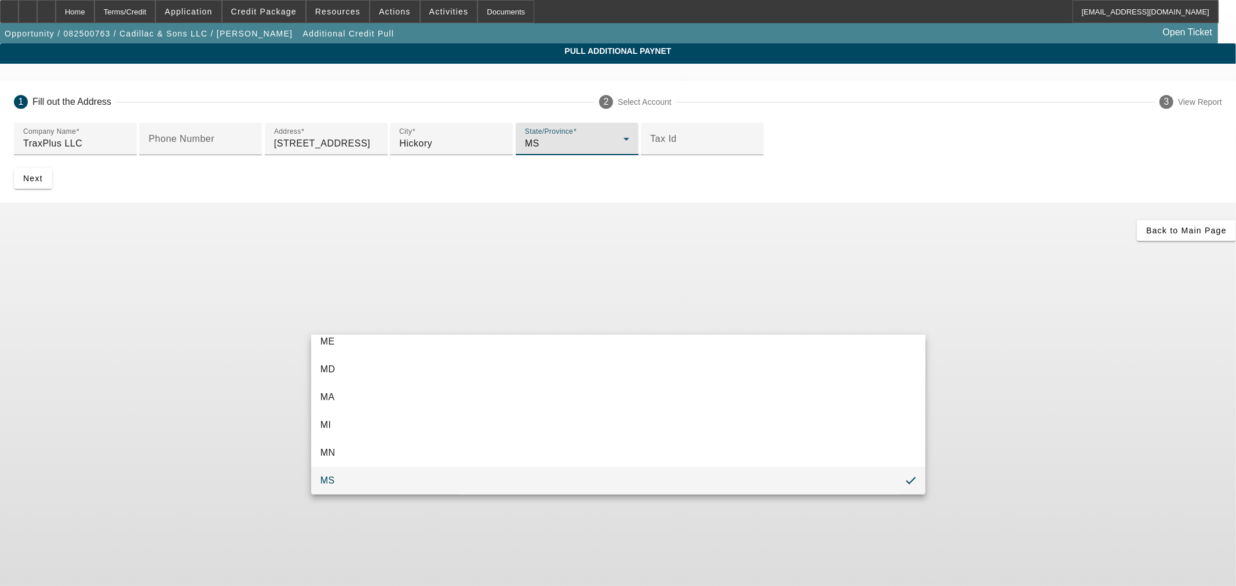
click at [378, 475] on mat-option "MS" at bounding box center [618, 481] width 614 height 28
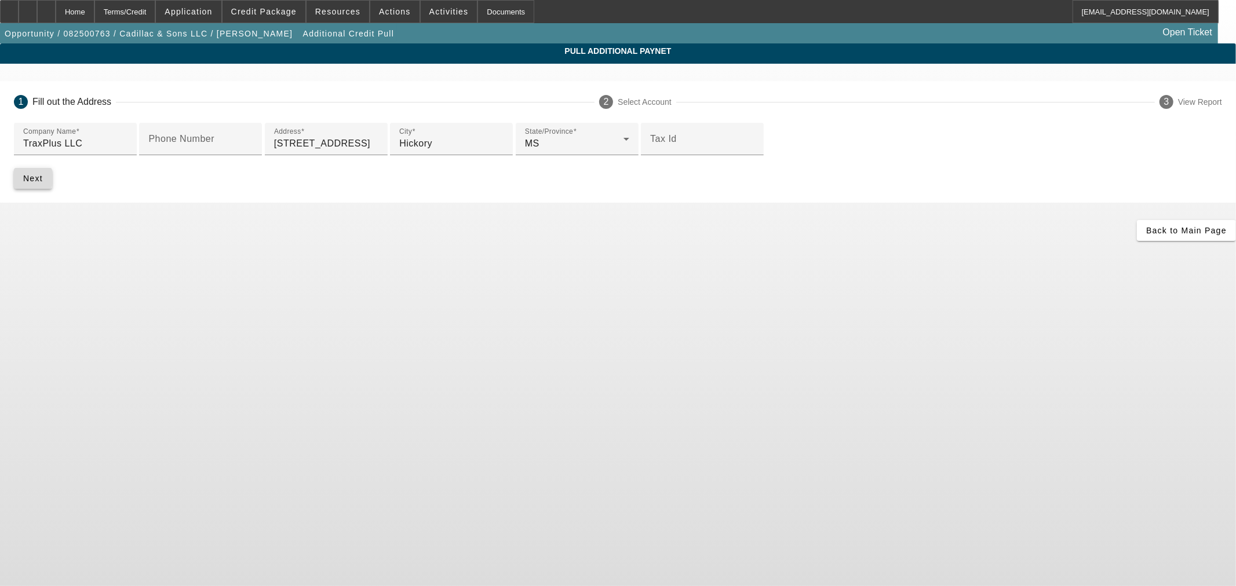
click at [43, 183] on span "Next" at bounding box center [33, 178] width 20 height 9
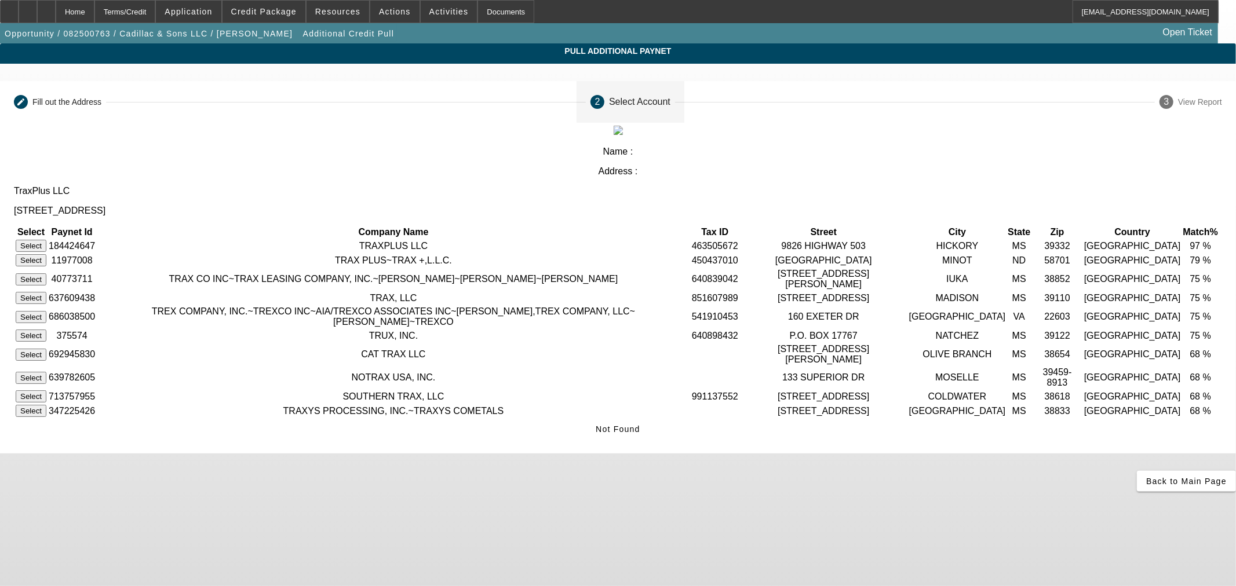
click at [46, 240] on button "Select" at bounding box center [31, 246] width 31 height 12
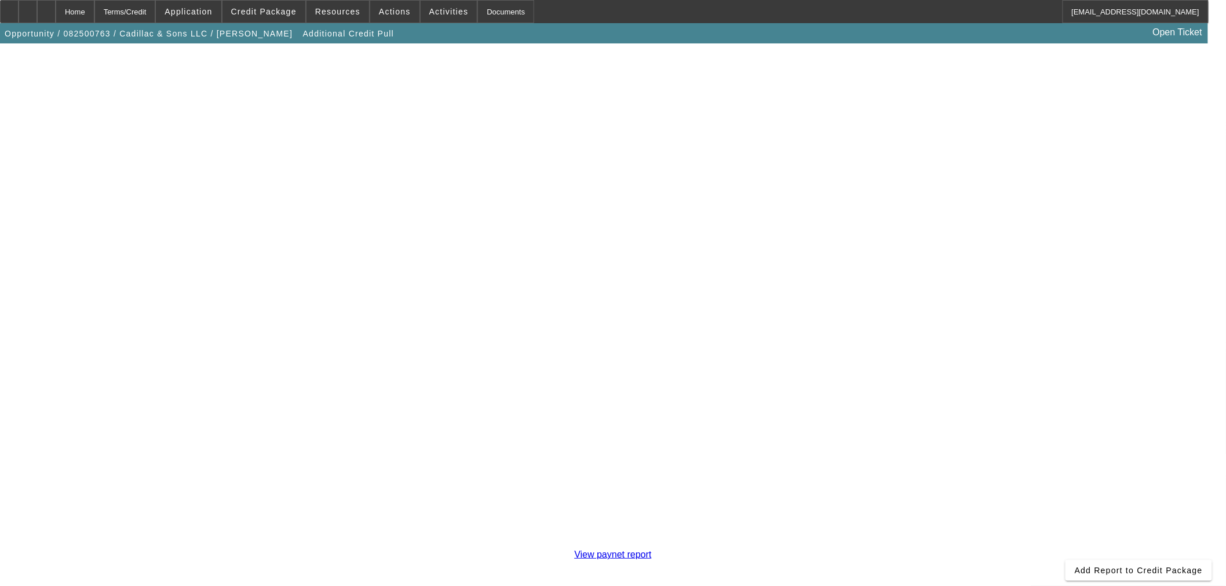
scroll to position [200, 0]
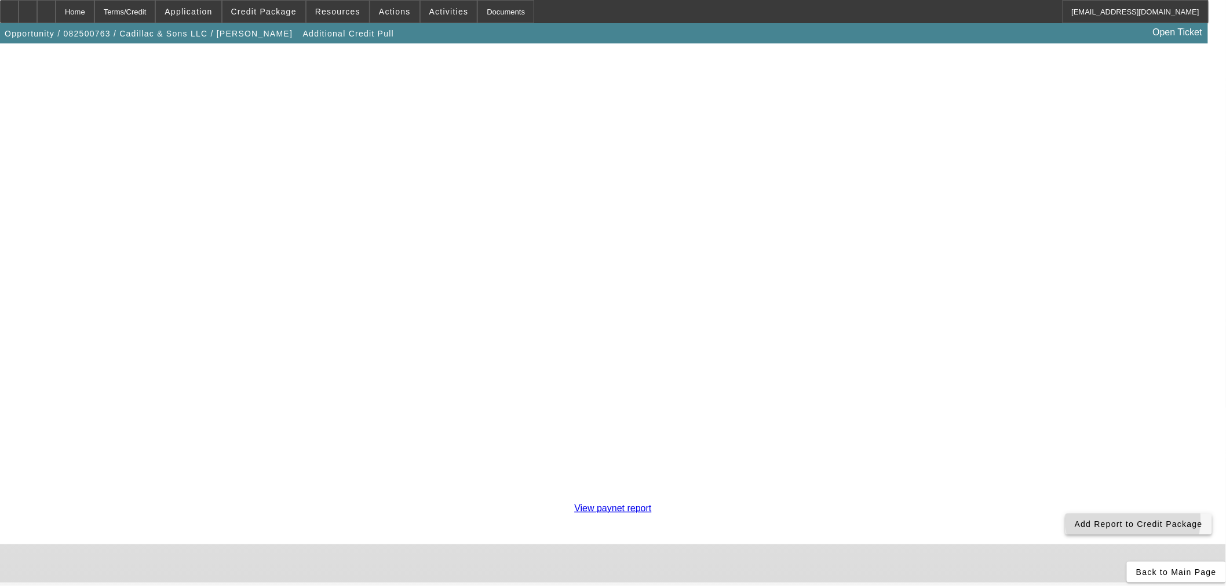
click at [1075, 520] on span "Add Report to Credit Package" at bounding box center [1139, 524] width 128 height 9
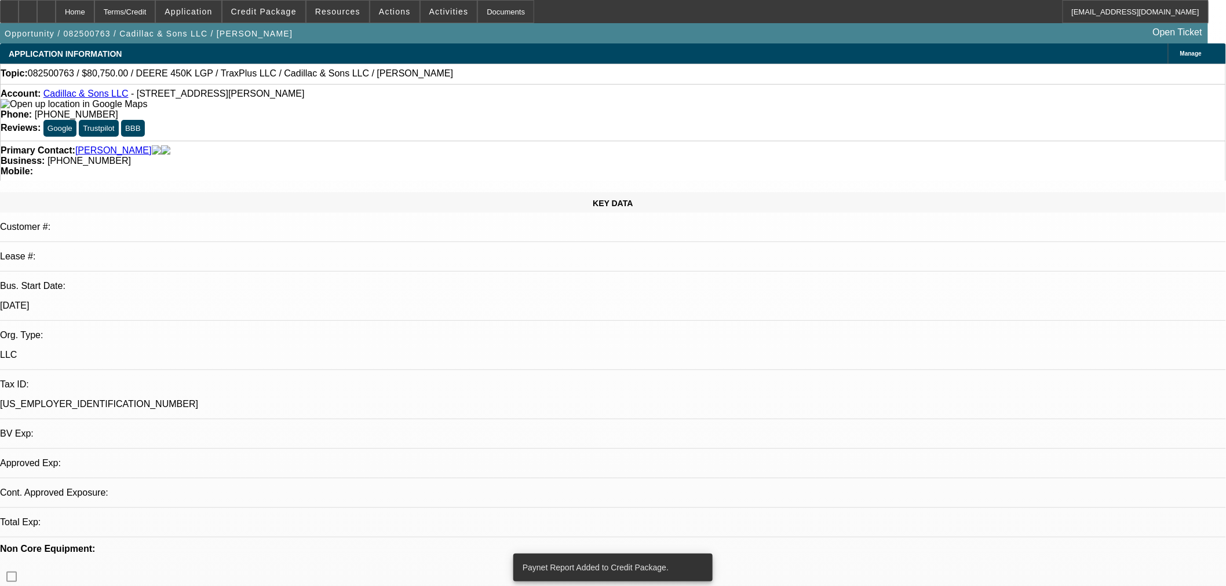
select select "0.15"
select select "2"
select select "0"
select select "6"
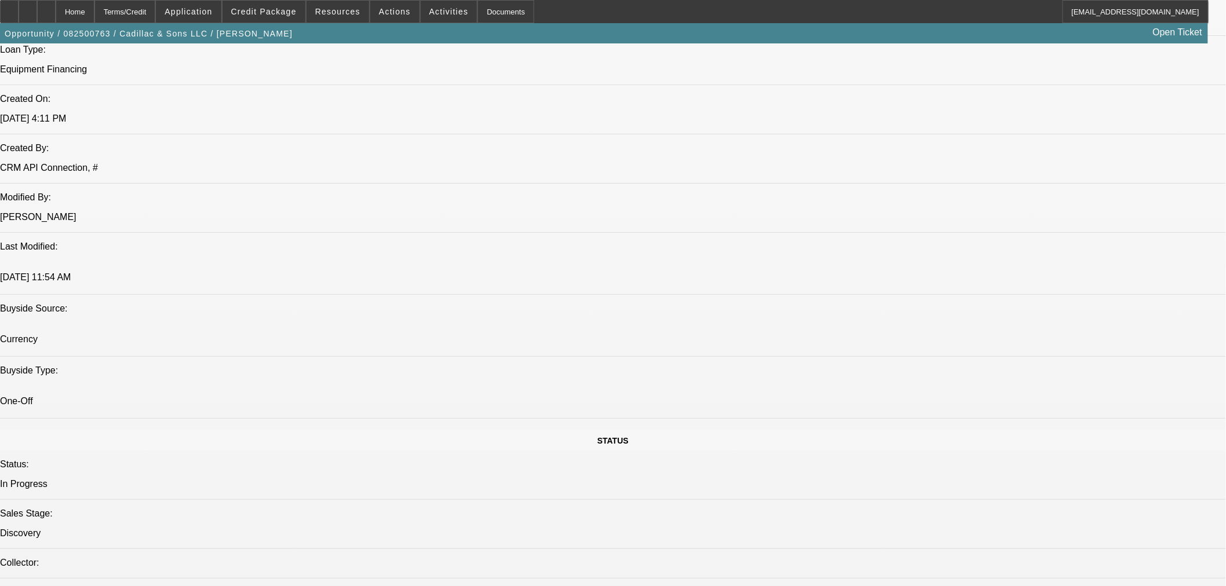
scroll to position [858, 0]
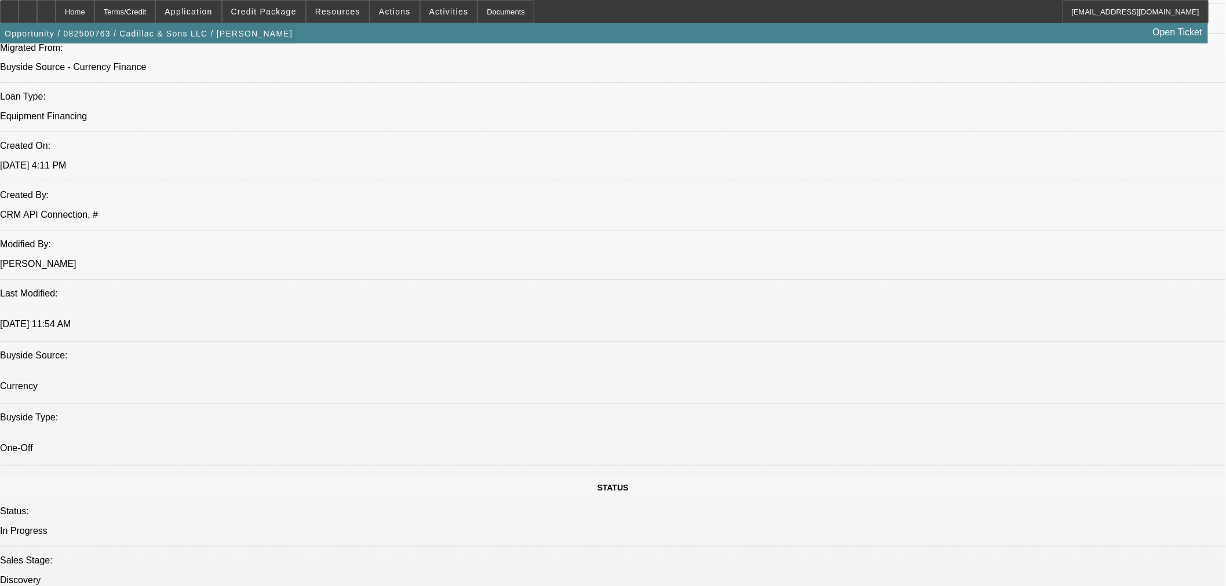
drag, startPoint x: 72, startPoint y: 2, endPoint x: 111, endPoint y: 33, distance: 49.4
click at [56, 2] on div at bounding box center [46, 11] width 19 height 23
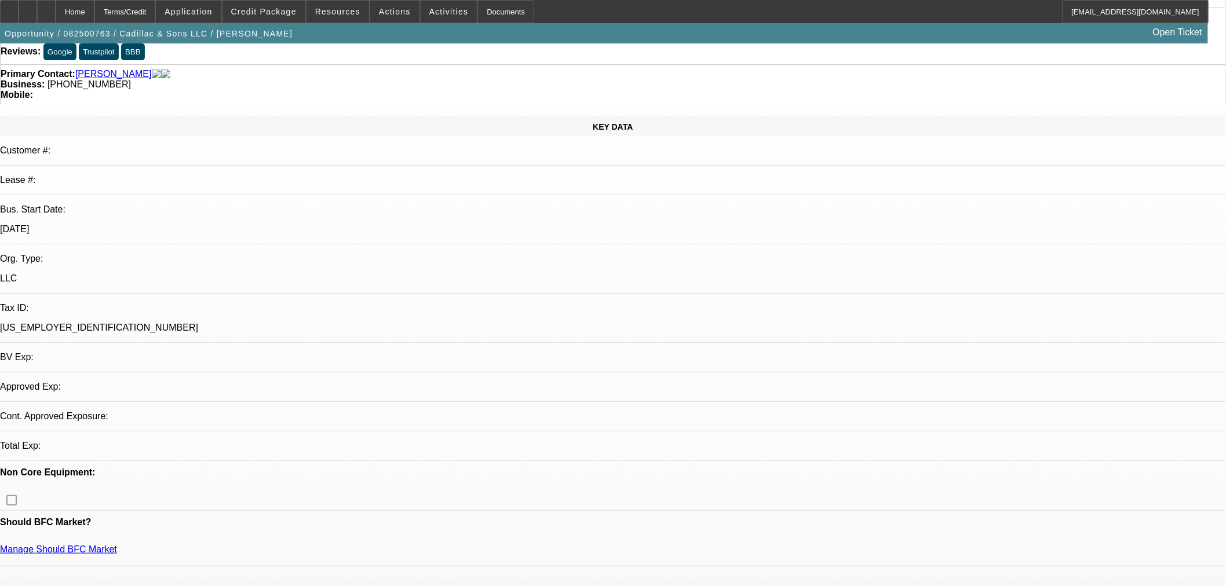
select select "0.15"
select select "2"
select select "0"
select select "6"
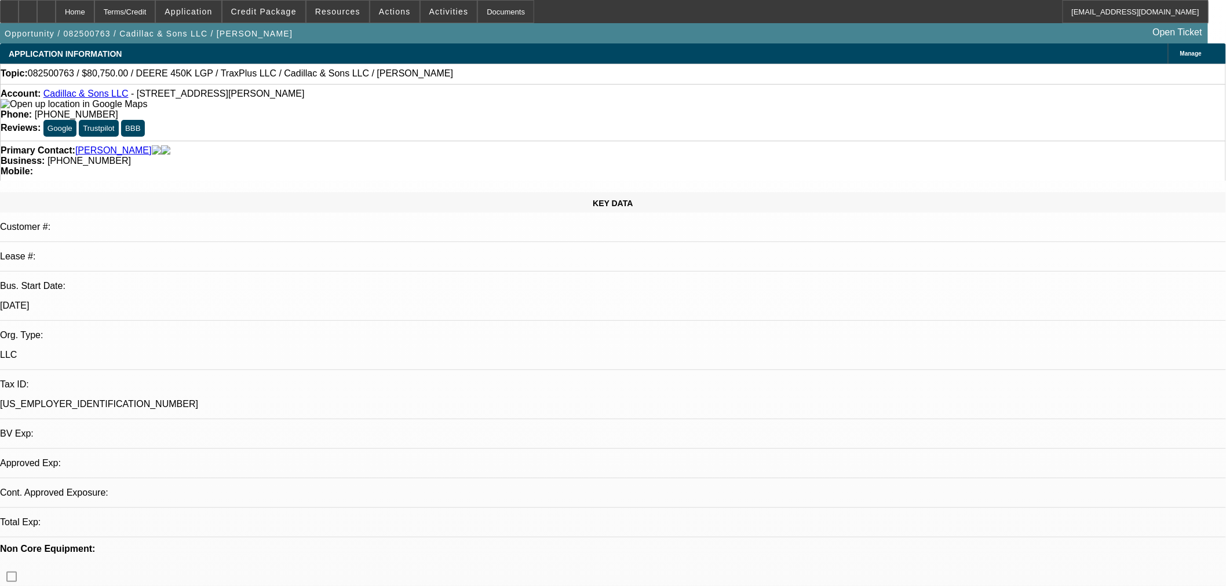
select select "0.15"
select select "2"
select select "0"
select select "6"
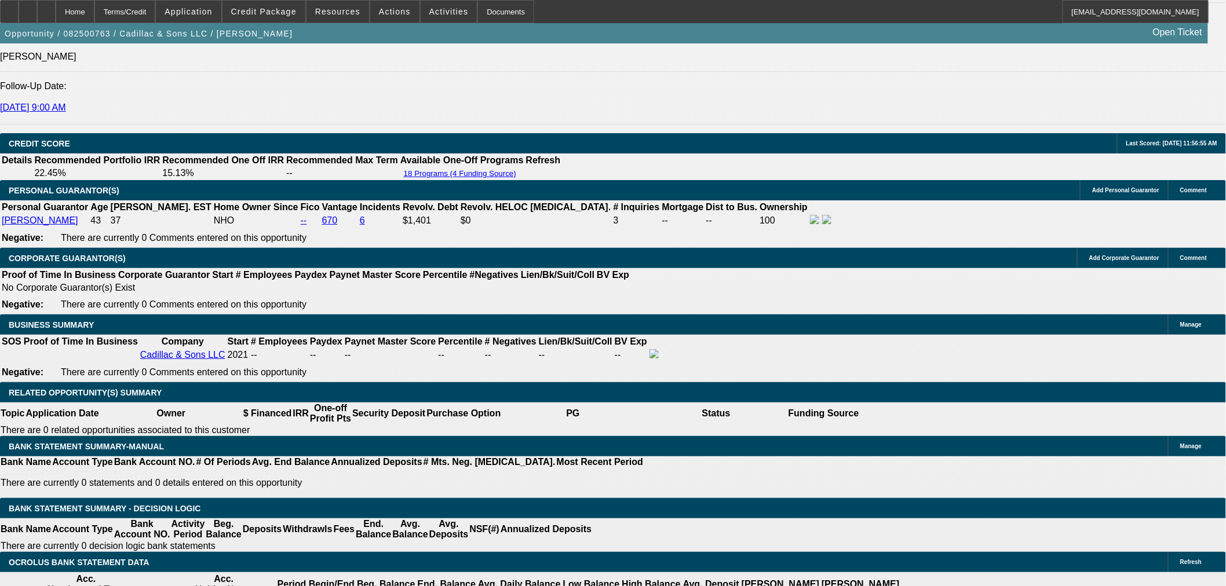
scroll to position [1502, 0]
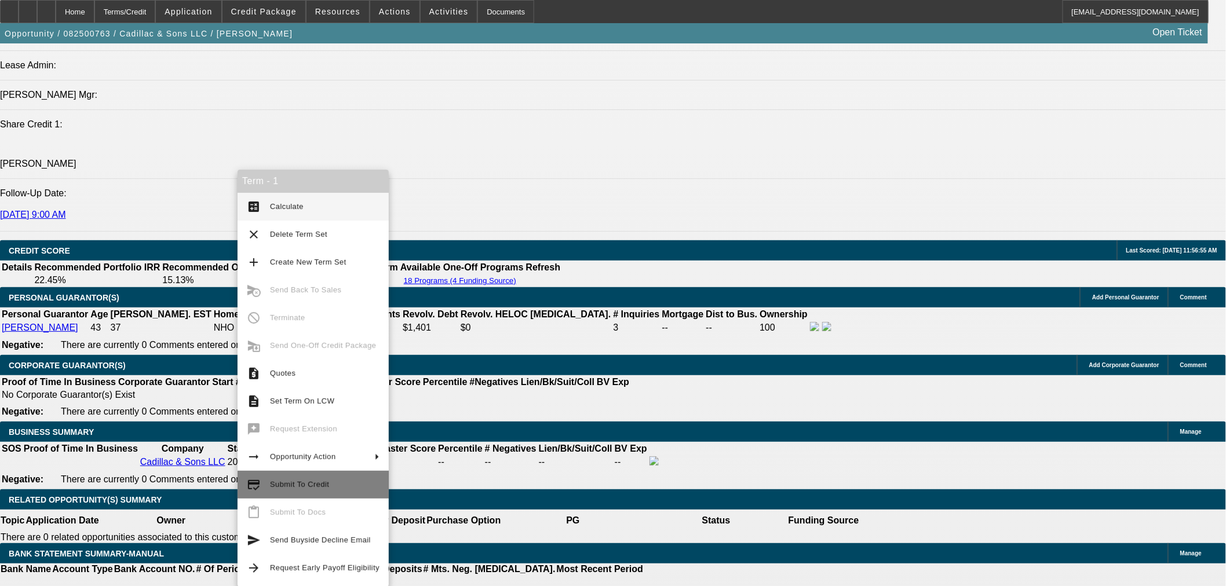
click at [340, 492] on button "credit_score Submit To Credit" at bounding box center [313, 485] width 151 height 28
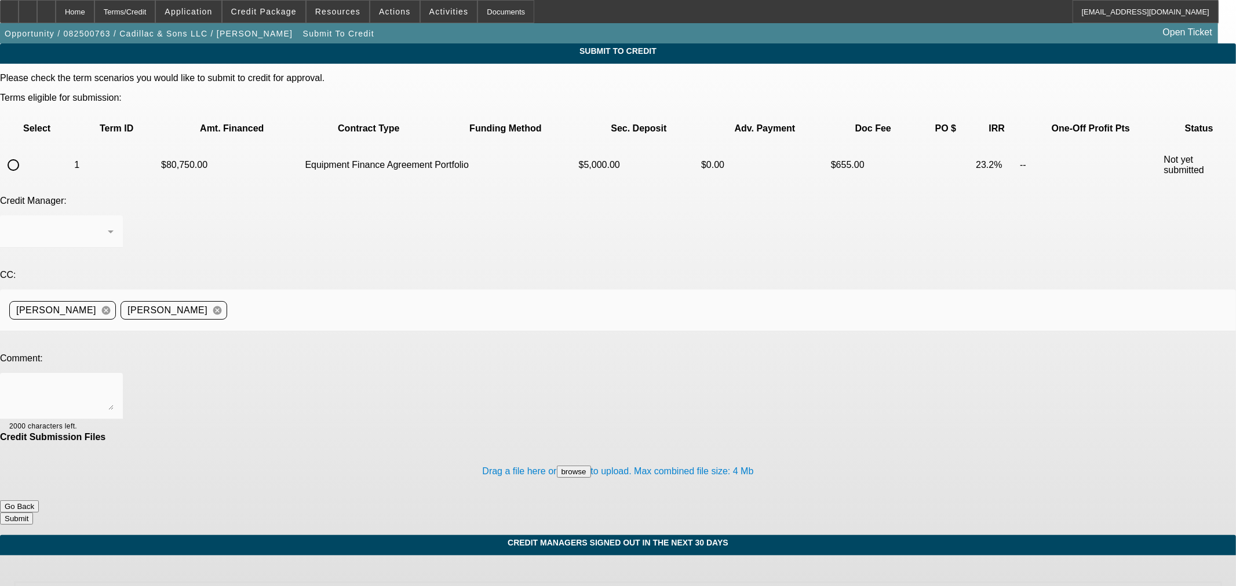
click at [25, 154] on input "radio" at bounding box center [13, 165] width 23 height 23
radio input "true"
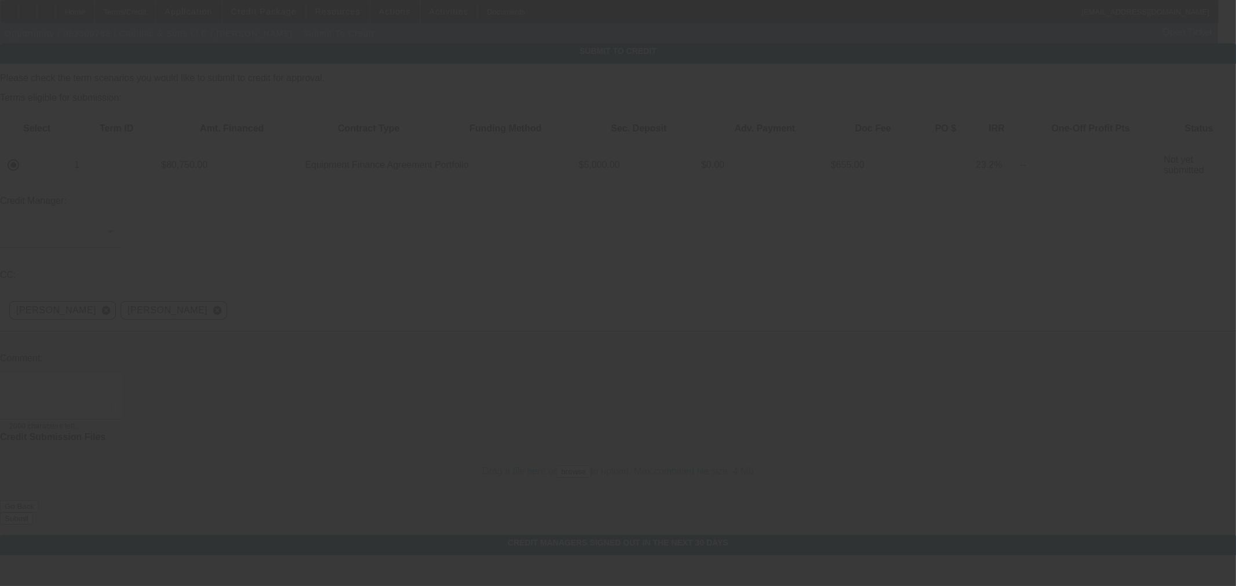
click at [314, 178] on div at bounding box center [618, 293] width 1236 height 586
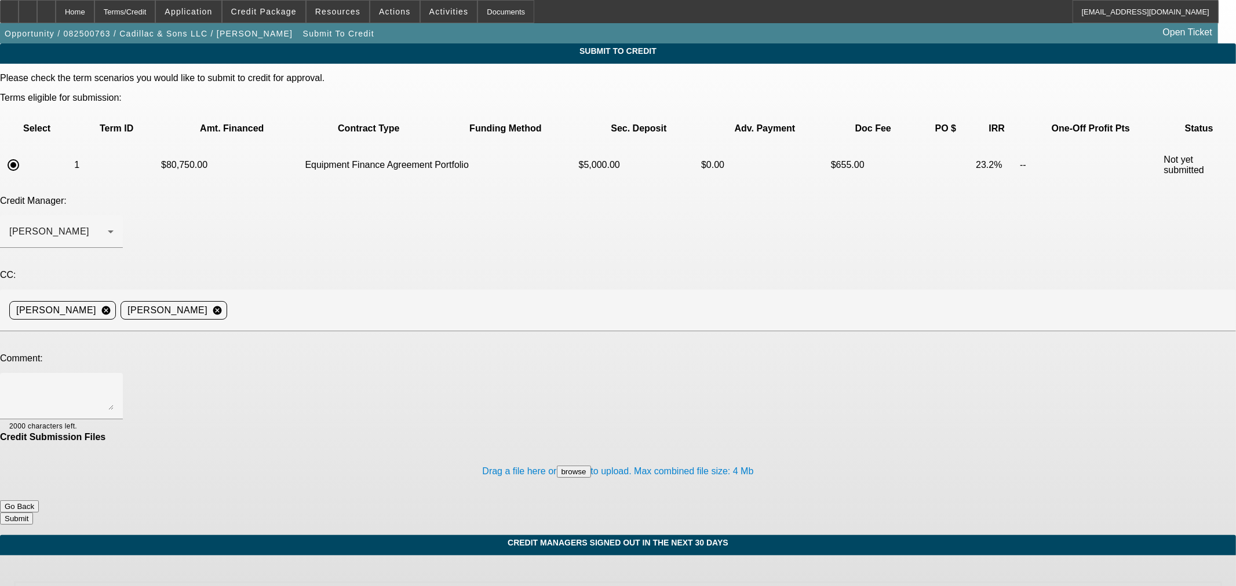
click at [114, 216] on div "[PERSON_NAME]" at bounding box center [61, 232] width 104 height 32
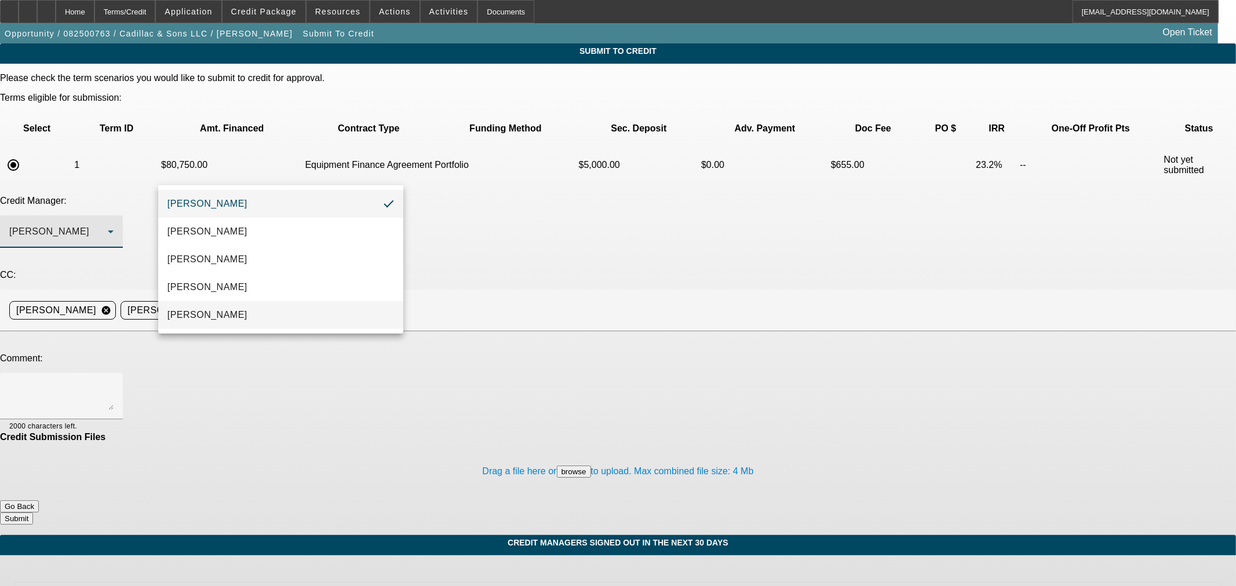
drag, startPoint x: 276, startPoint y: 320, endPoint x: 400, endPoint y: 232, distance: 152.2
click at [276, 317] on mat-option "[PERSON_NAME]" at bounding box center [280, 315] width 245 height 28
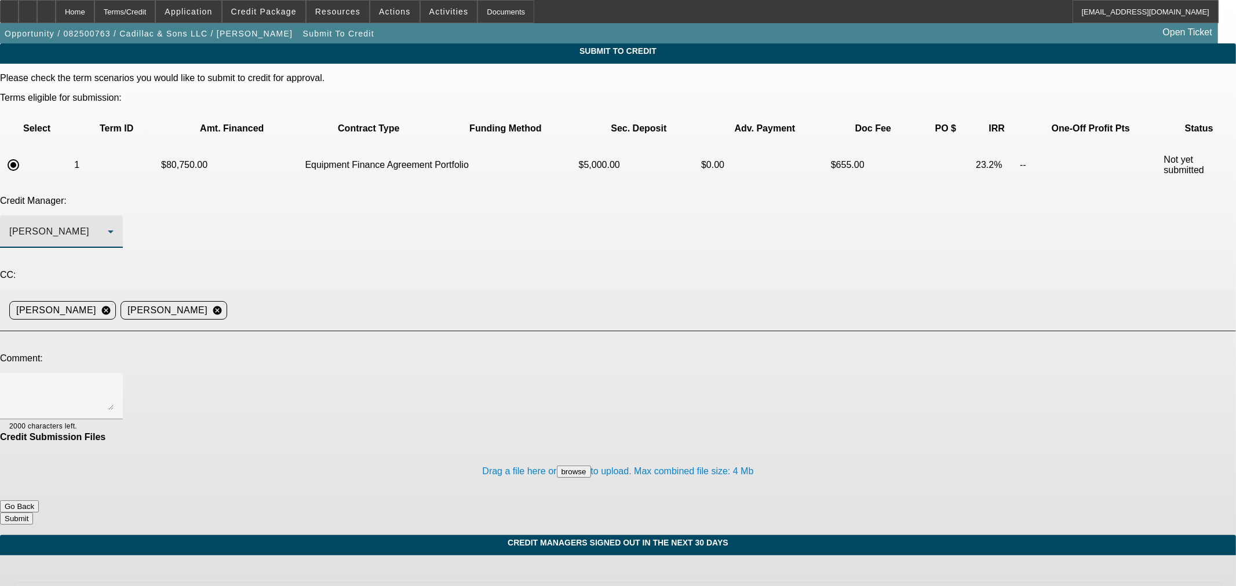
click at [416, 299] on input at bounding box center [727, 310] width 990 height 23
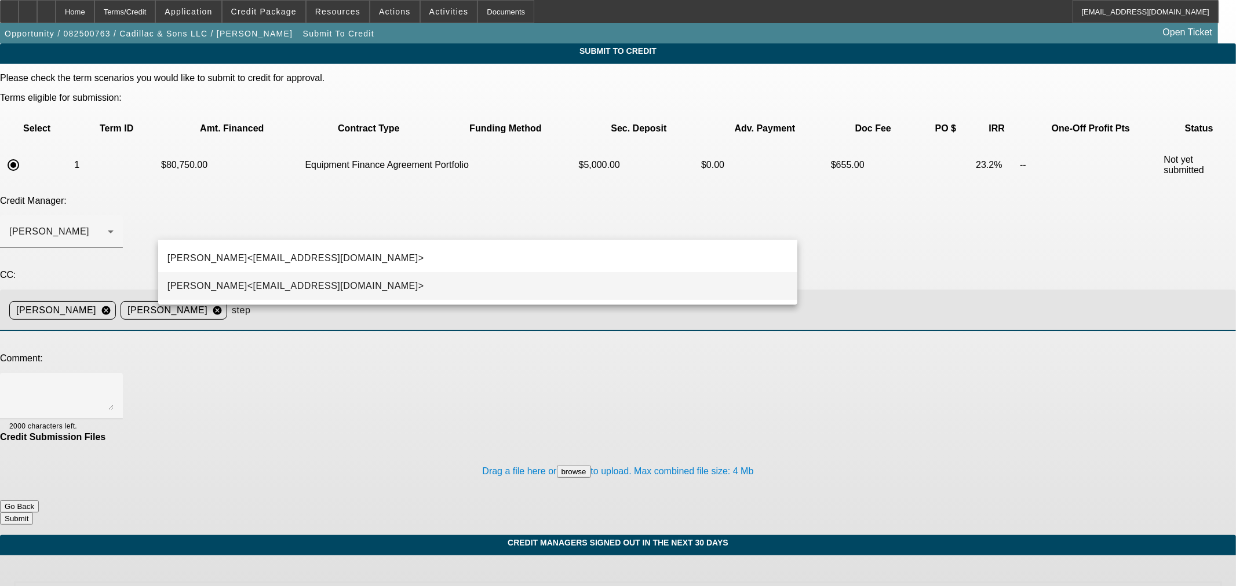
type input "step"
click at [392, 293] on mat-option "[PERSON_NAME]<[EMAIL_ADDRESS][DOMAIN_NAME]>" at bounding box center [477, 286] width 639 height 28
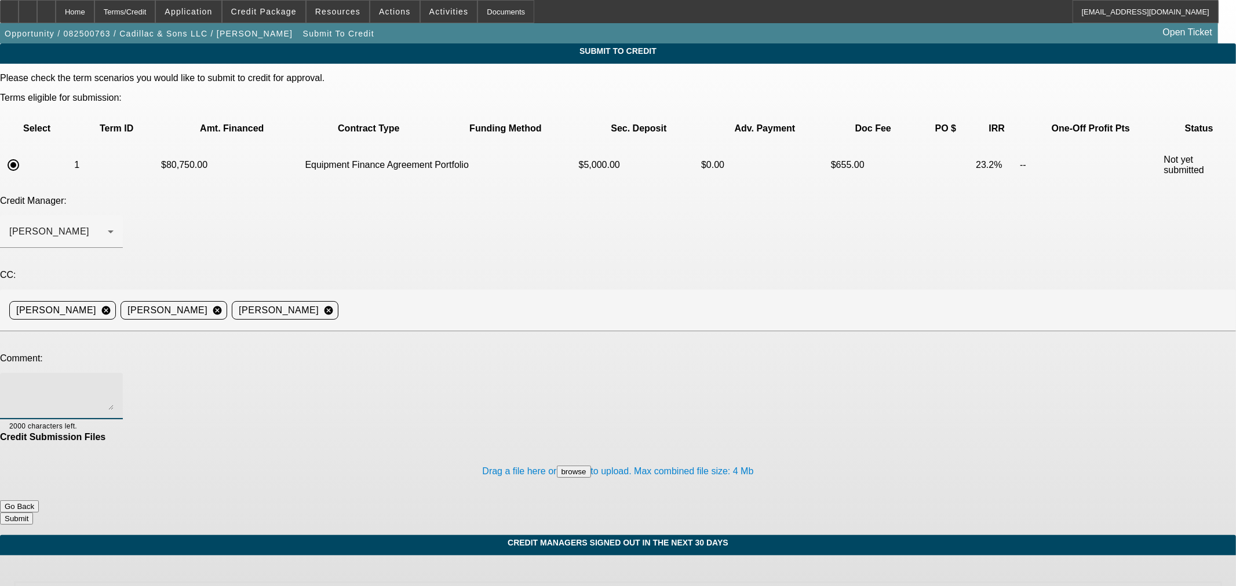
click at [114, 382] on textarea at bounding box center [61, 396] width 104 height 28
type textarea "BUYSIDE SUBMISSION CURRENCY - [PERSON_NAME], please review this equipment purch…"
click at [33, 513] on button "Submit" at bounding box center [16, 519] width 33 height 12
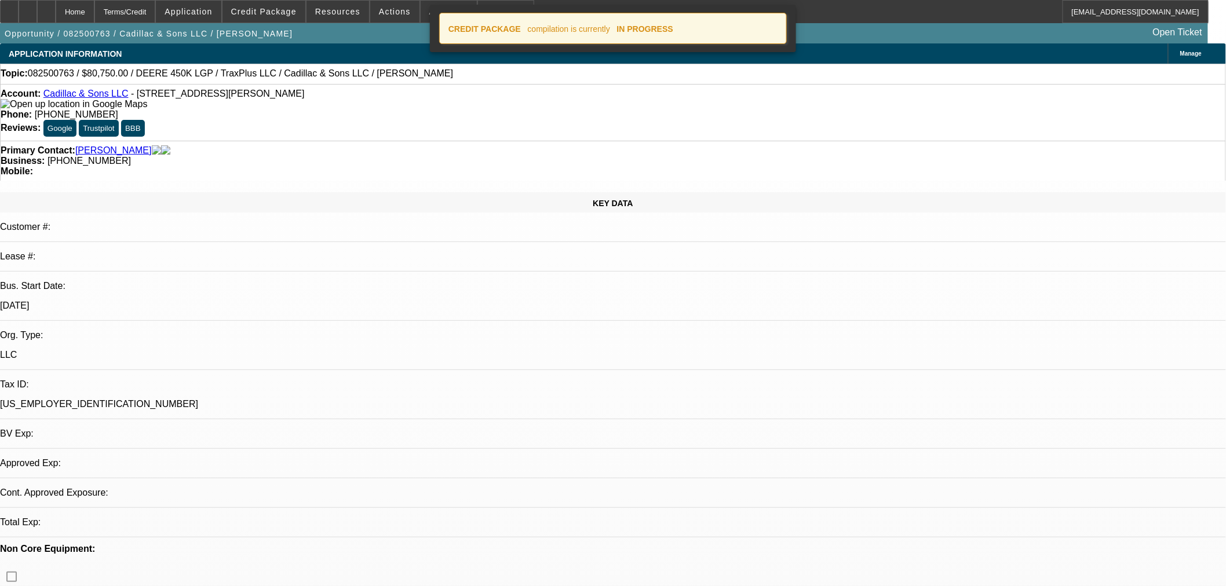
select select "0.15"
select select "2"
select select "0"
select select "6"
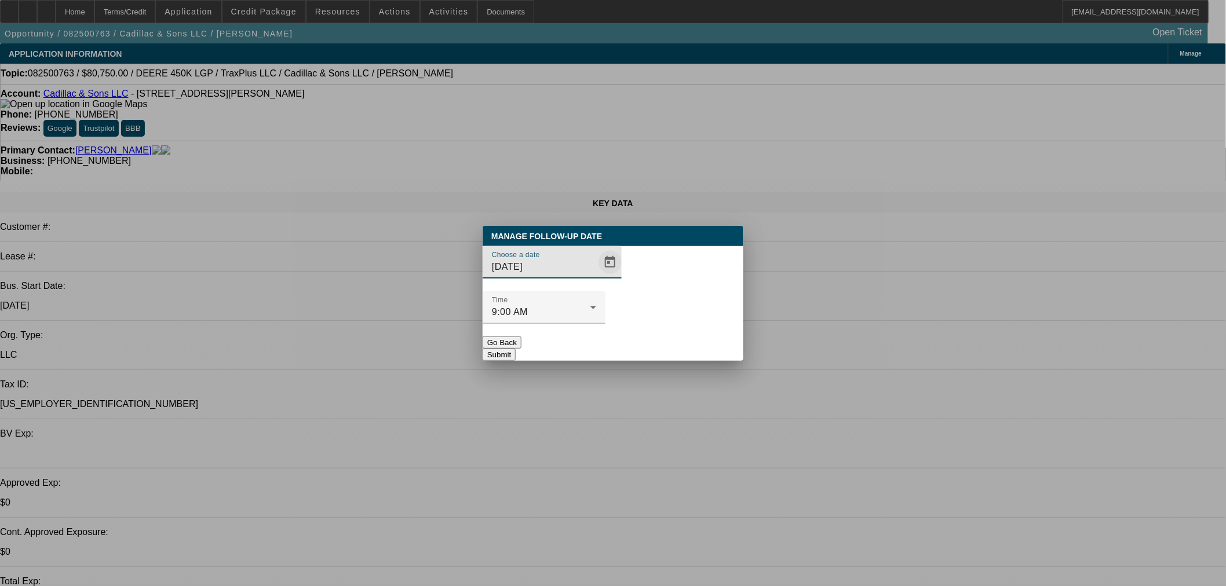
click at [596, 276] on span "Open calendar" at bounding box center [610, 263] width 28 height 28
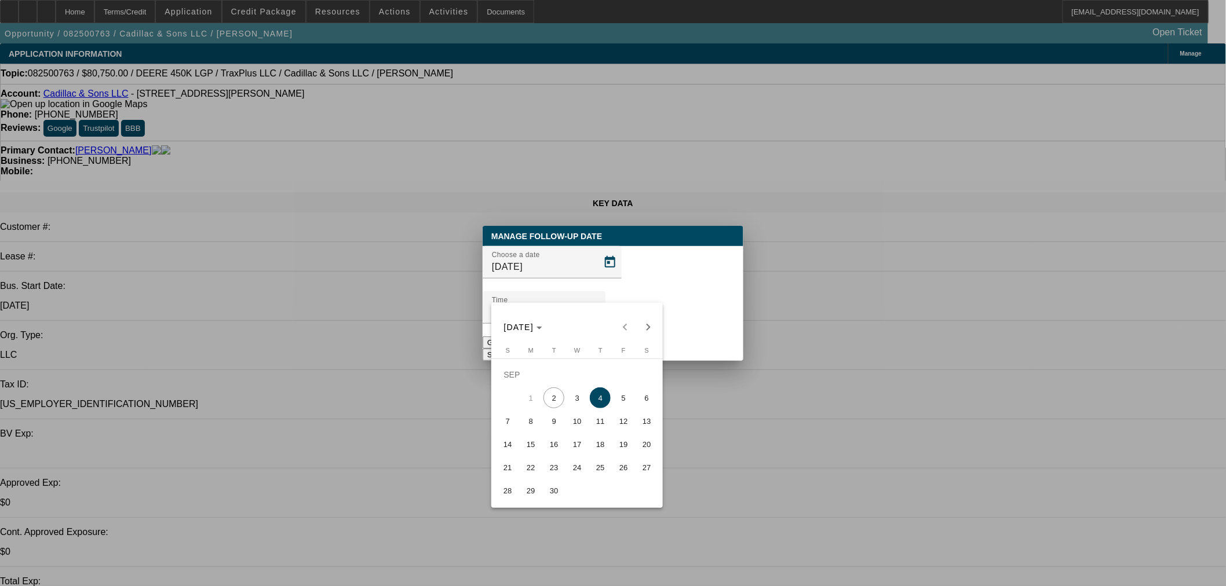
drag, startPoint x: 557, startPoint y: 401, endPoint x: 574, endPoint y: 396, distance: 16.9
click at [560, 402] on span "2" at bounding box center [553, 398] width 21 height 21
type input "[DATE]"
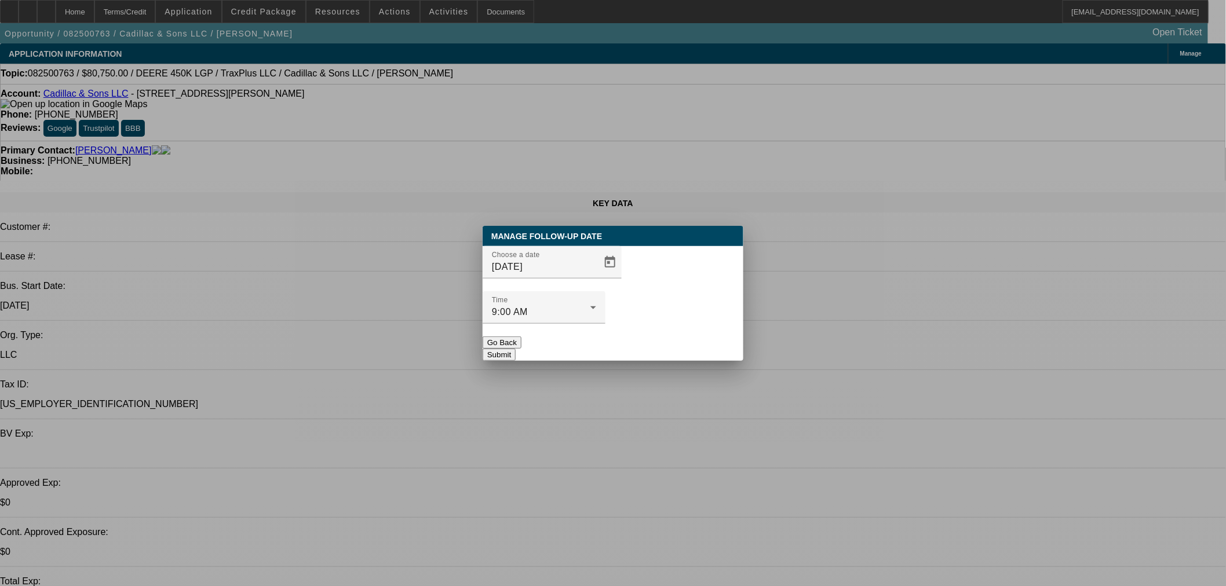
click at [516, 349] on button "Submit" at bounding box center [499, 355] width 33 height 12
